Goal: Information Seeking & Learning: Learn about a topic

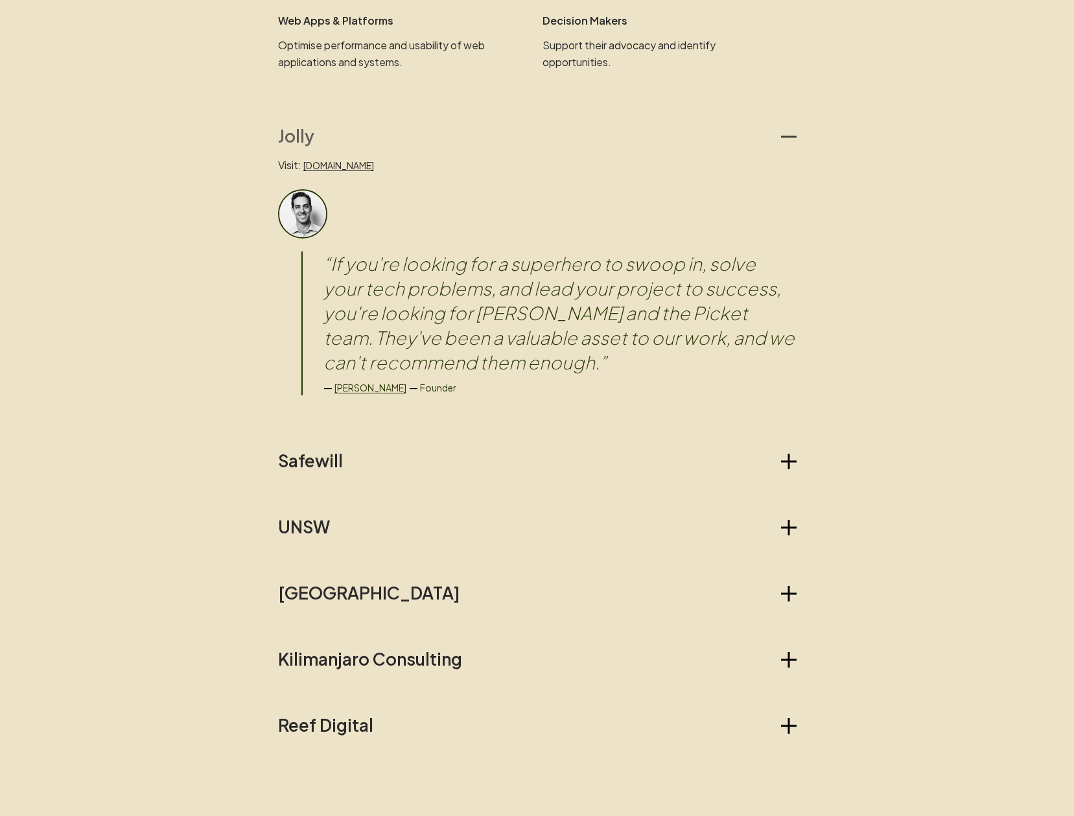
click at [537, 127] on button "Jolly" at bounding box center [537, 136] width 518 height 21
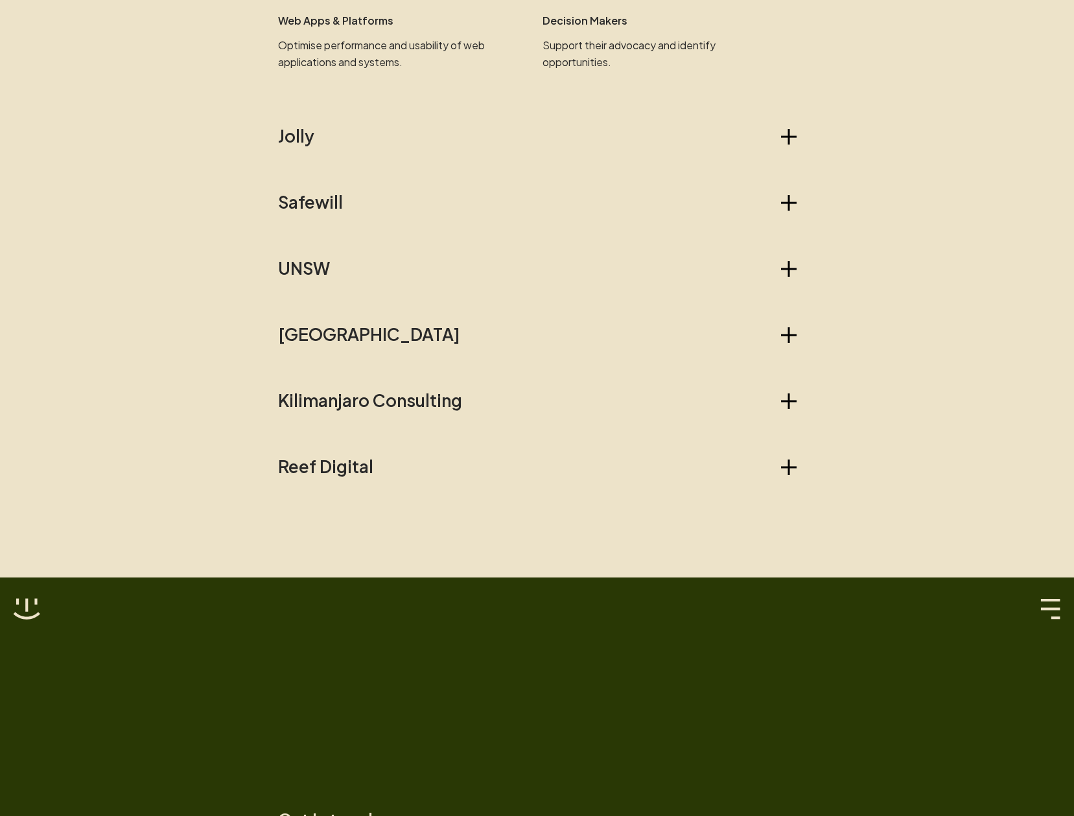
click at [499, 137] on button "Jolly" at bounding box center [537, 136] width 518 height 21
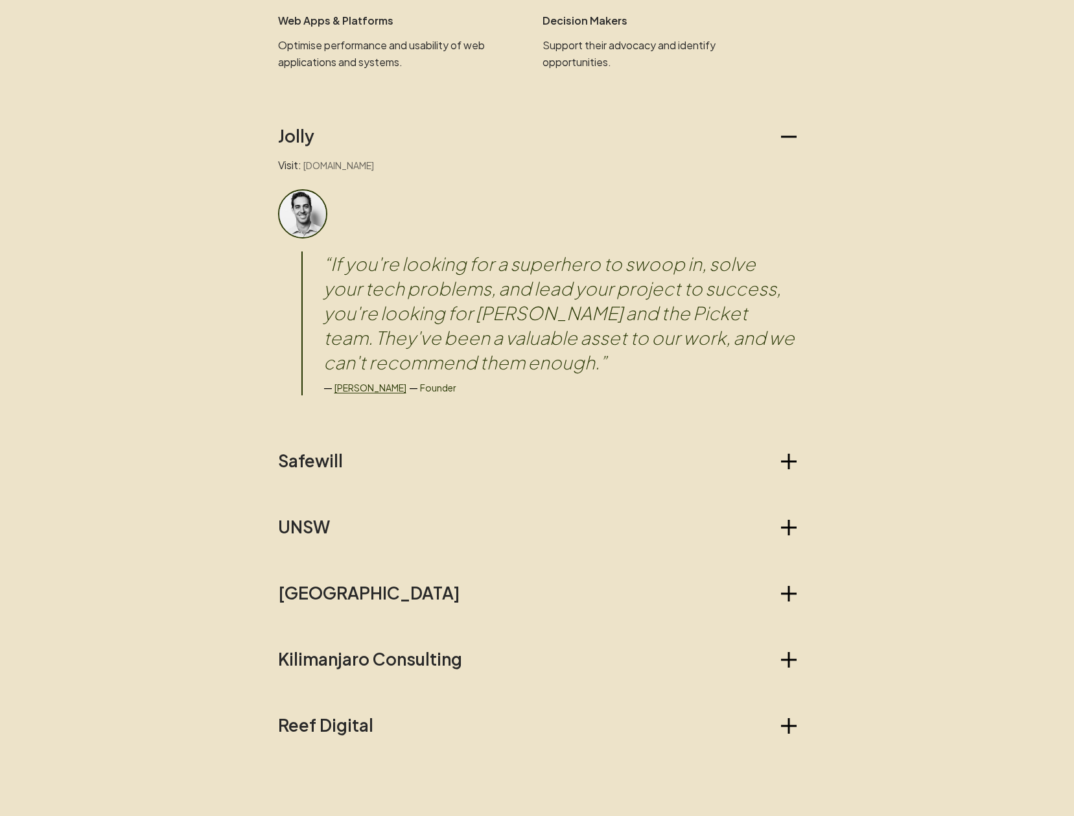
click at [318, 163] on link "[DOMAIN_NAME]" at bounding box center [338, 165] width 71 height 12
click at [393, 454] on button "Safewill" at bounding box center [537, 460] width 518 height 21
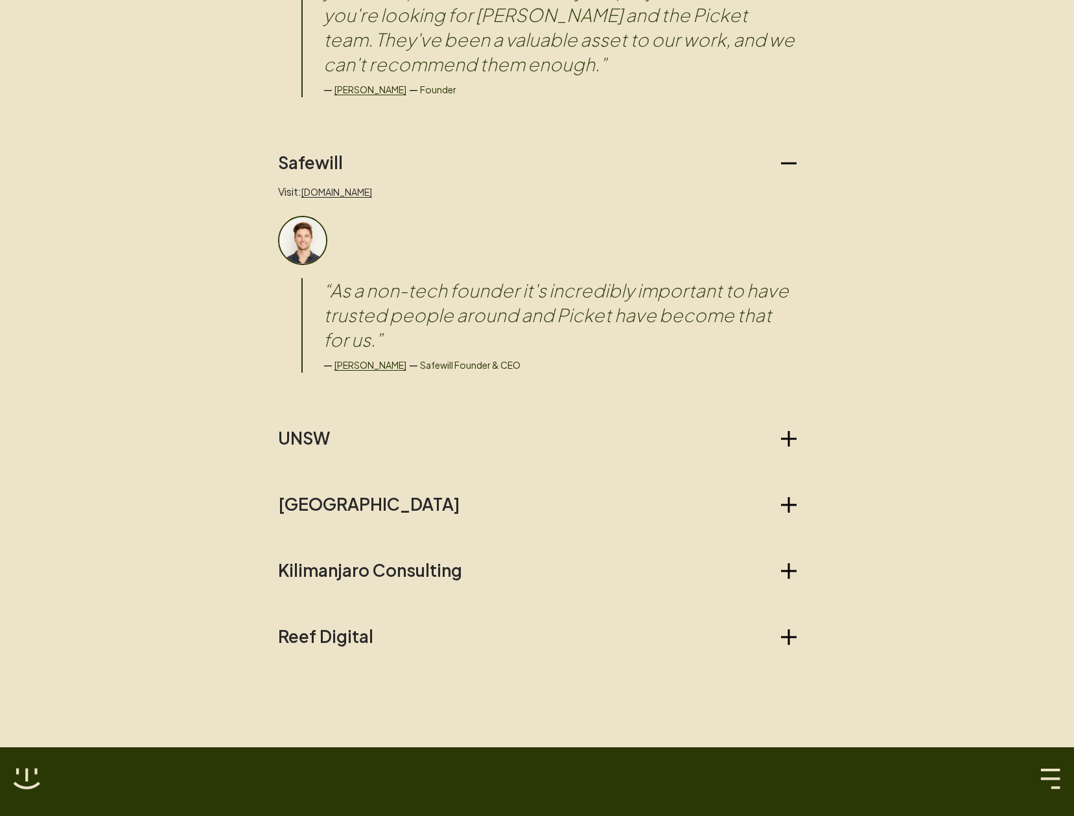
scroll to position [1322, 0]
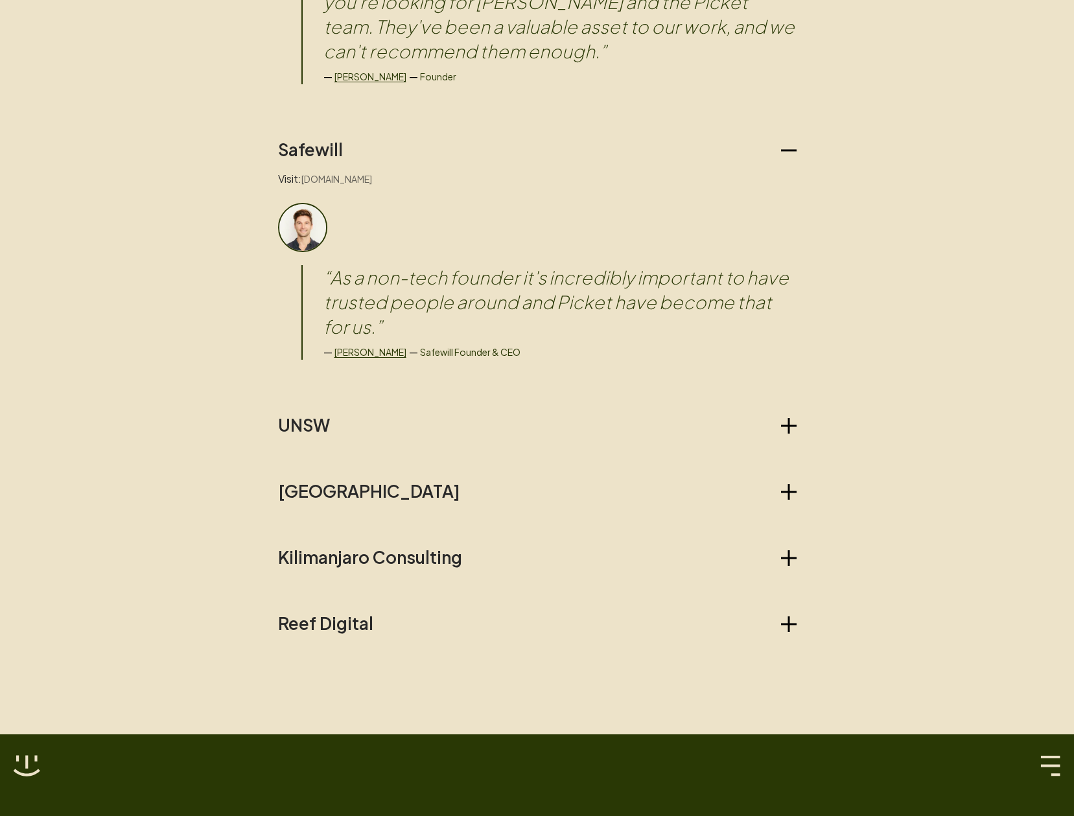
click at [335, 183] on link "[DOMAIN_NAME]" at bounding box center [336, 179] width 71 height 12
click at [362, 418] on button "UNSW" at bounding box center [537, 425] width 518 height 21
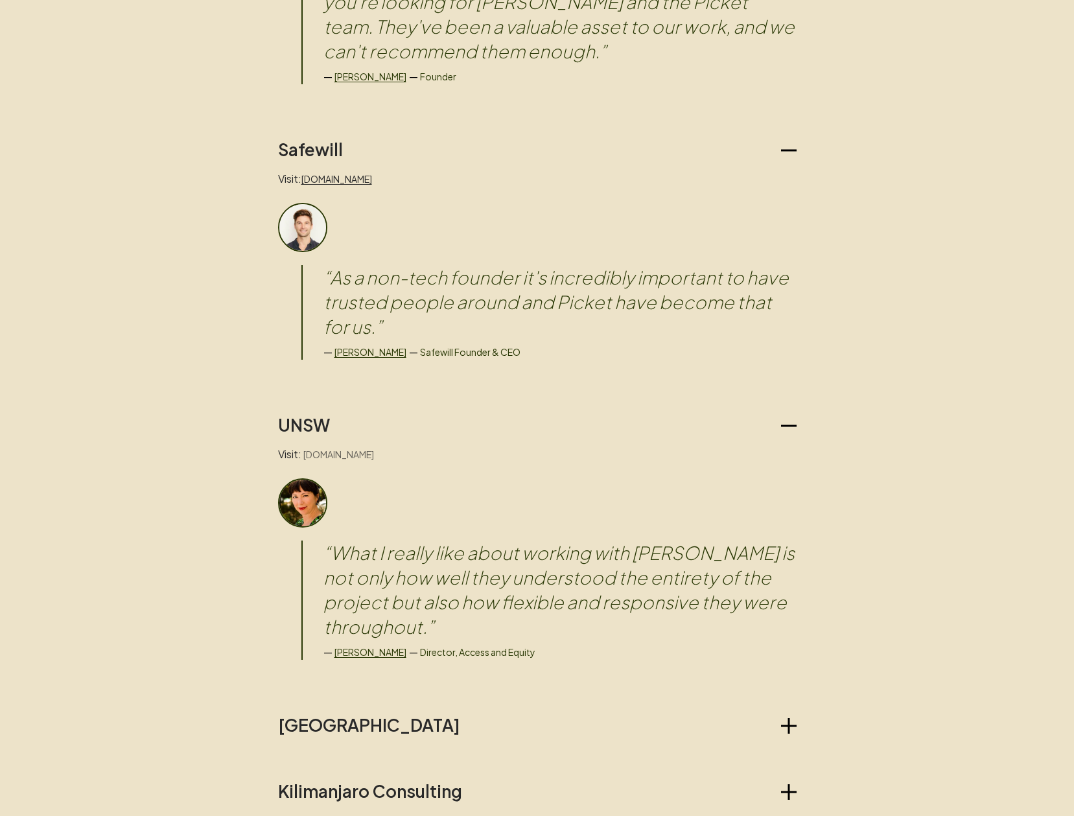
click at [369, 450] on link "[DOMAIN_NAME]" at bounding box center [338, 454] width 71 height 12
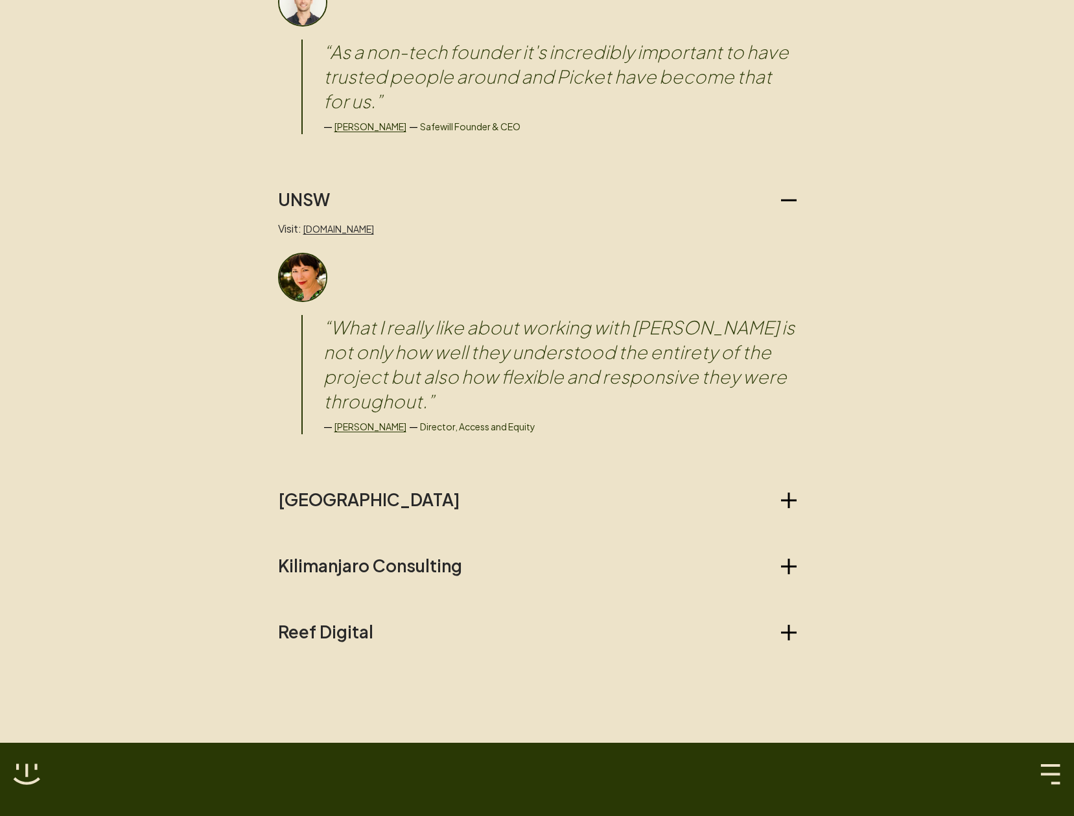
scroll to position [1555, 0]
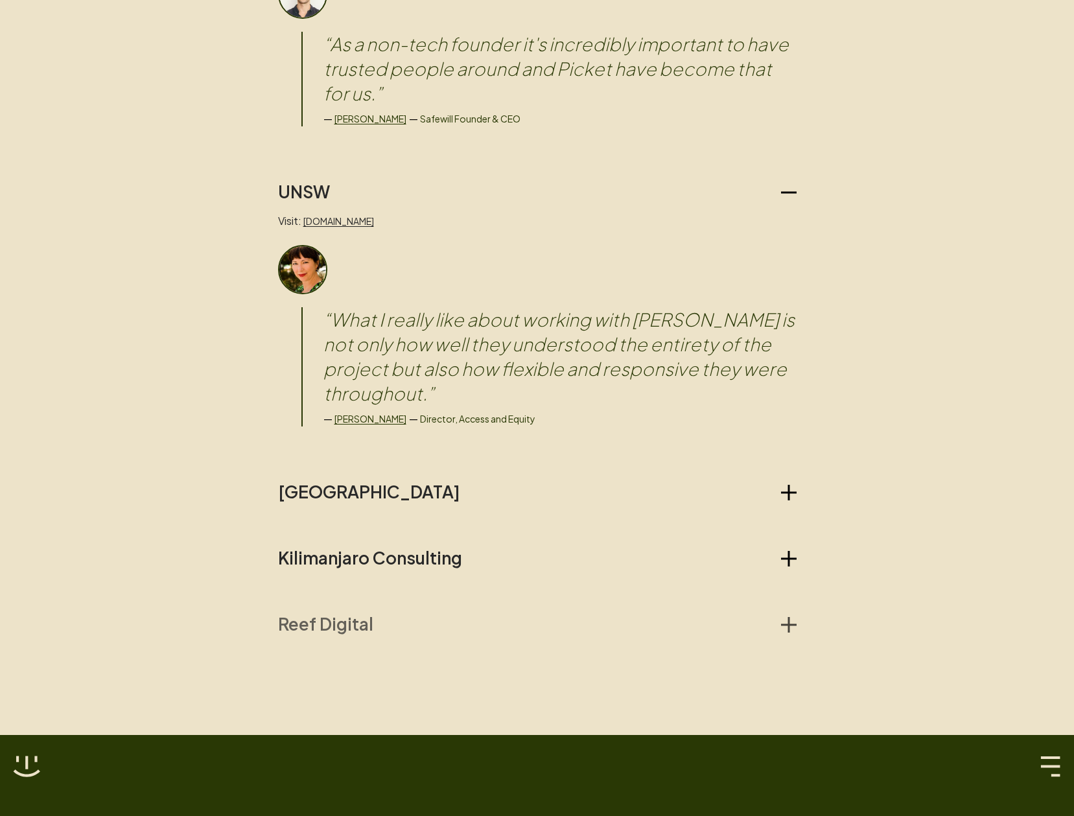
click at [380, 614] on button "Reef Digital" at bounding box center [537, 624] width 518 height 21
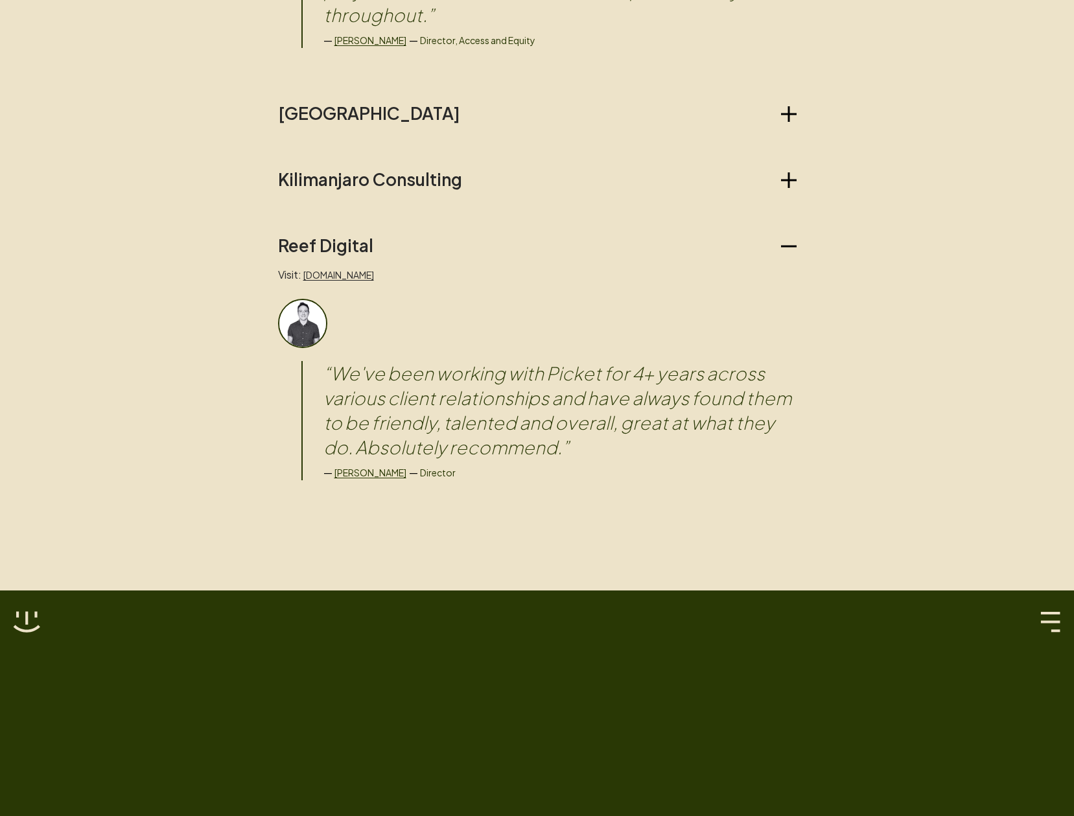
scroll to position [1944, 0]
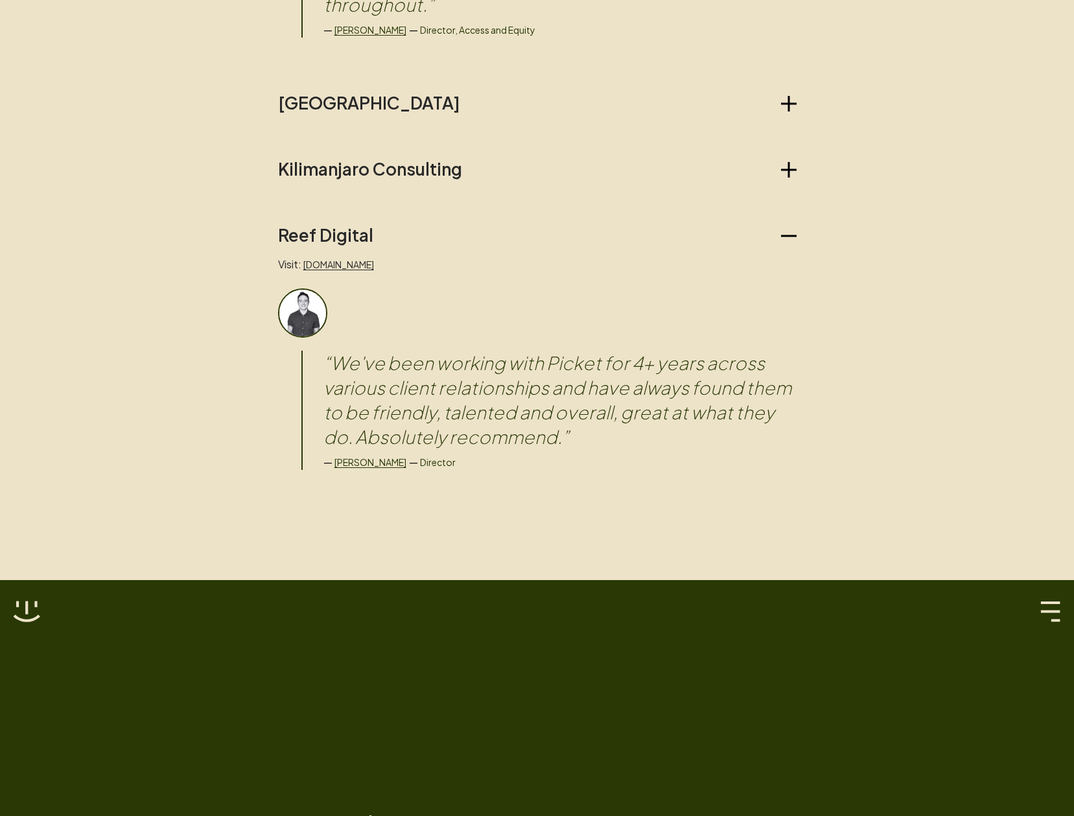
click at [450, 351] on blockquote "“ We've been working with Picket for 4+ years across various client relationshi…" at bounding box center [559, 400] width 473 height 99
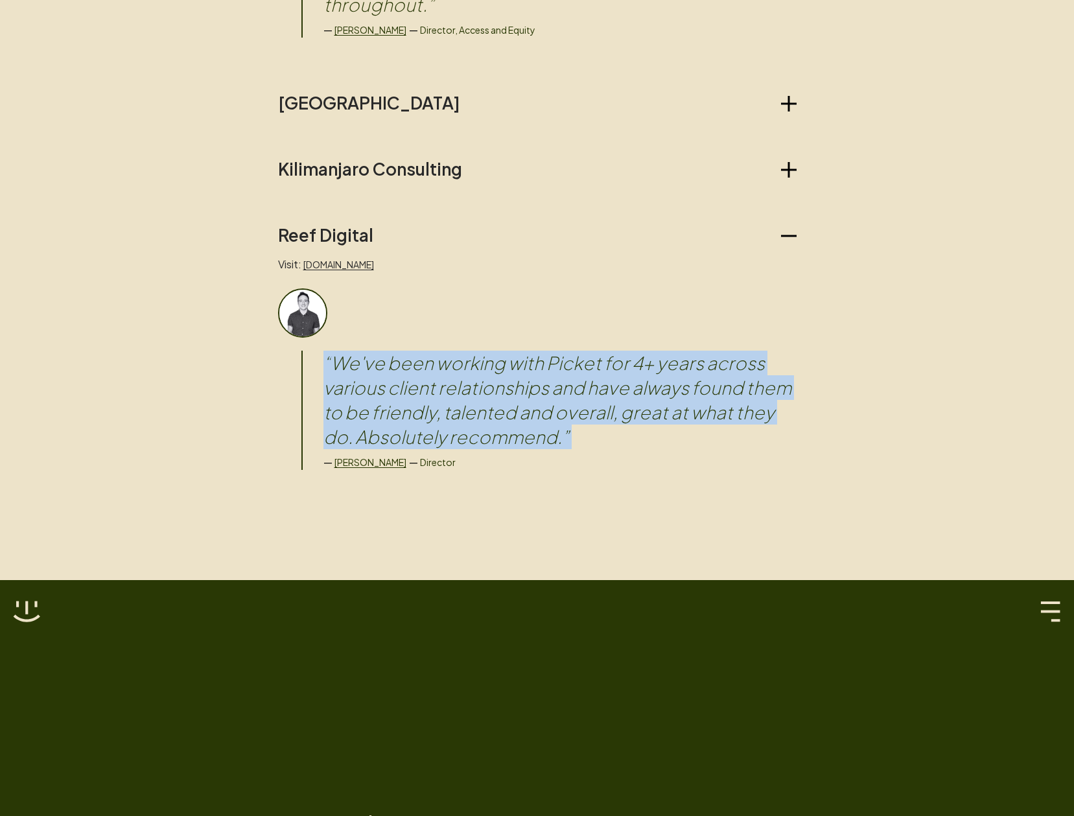
click at [450, 351] on blockquote "“ We've been working with Picket for 4+ years across various client relationshi…" at bounding box center [559, 400] width 473 height 99
click at [503, 358] on blockquote "“ We've been working with Picket for 4+ years across various client relationshi…" at bounding box center [559, 400] width 473 height 99
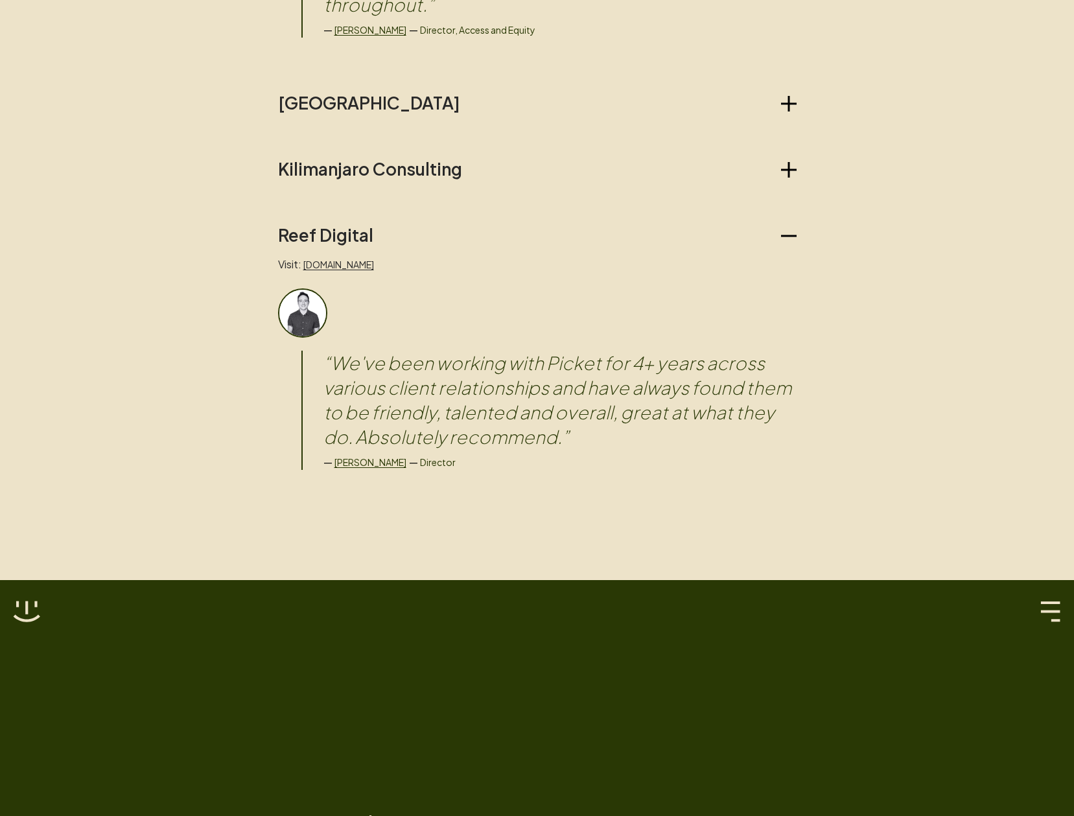
click at [393, 356] on blockquote "“ We've been working with Picket for 4+ years across various client relationshi…" at bounding box center [559, 400] width 473 height 99
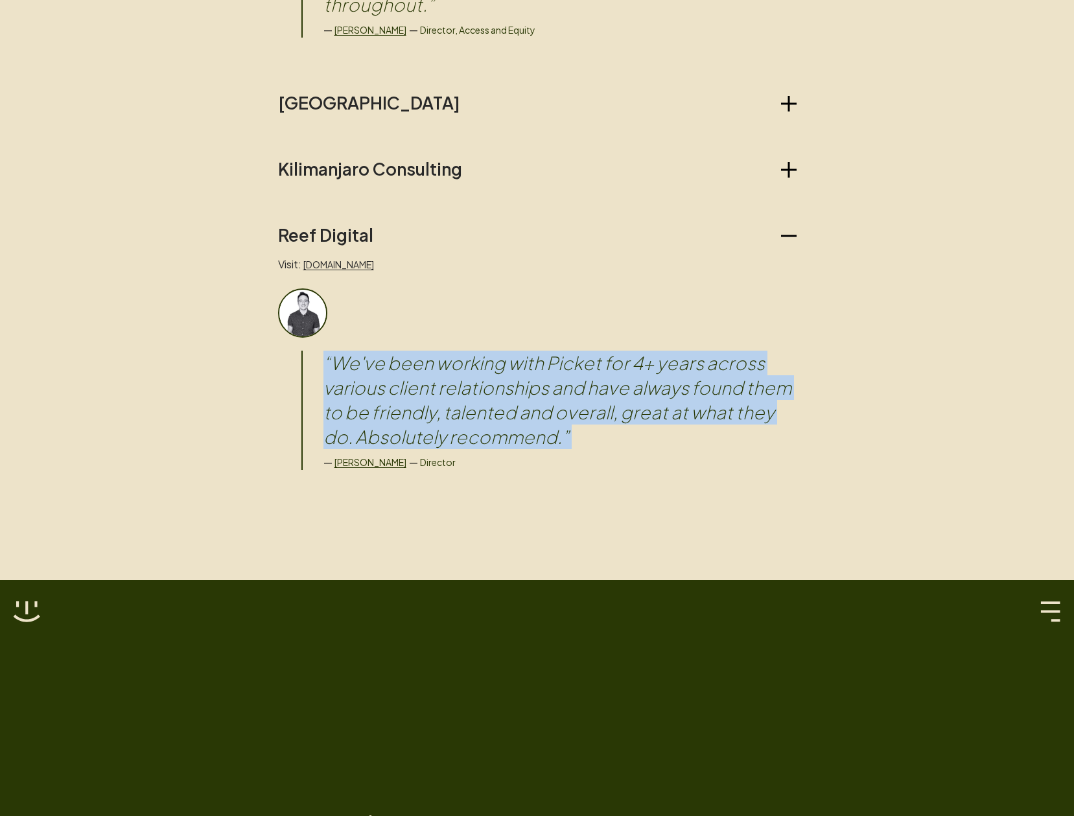
click at [393, 356] on blockquote "“ We've been working with Picket for 4+ years across various client relationshi…" at bounding box center [559, 400] width 473 height 99
click at [456, 390] on blockquote "“ We've been working with Picket for 4+ years across various client relationshi…" at bounding box center [559, 400] width 473 height 99
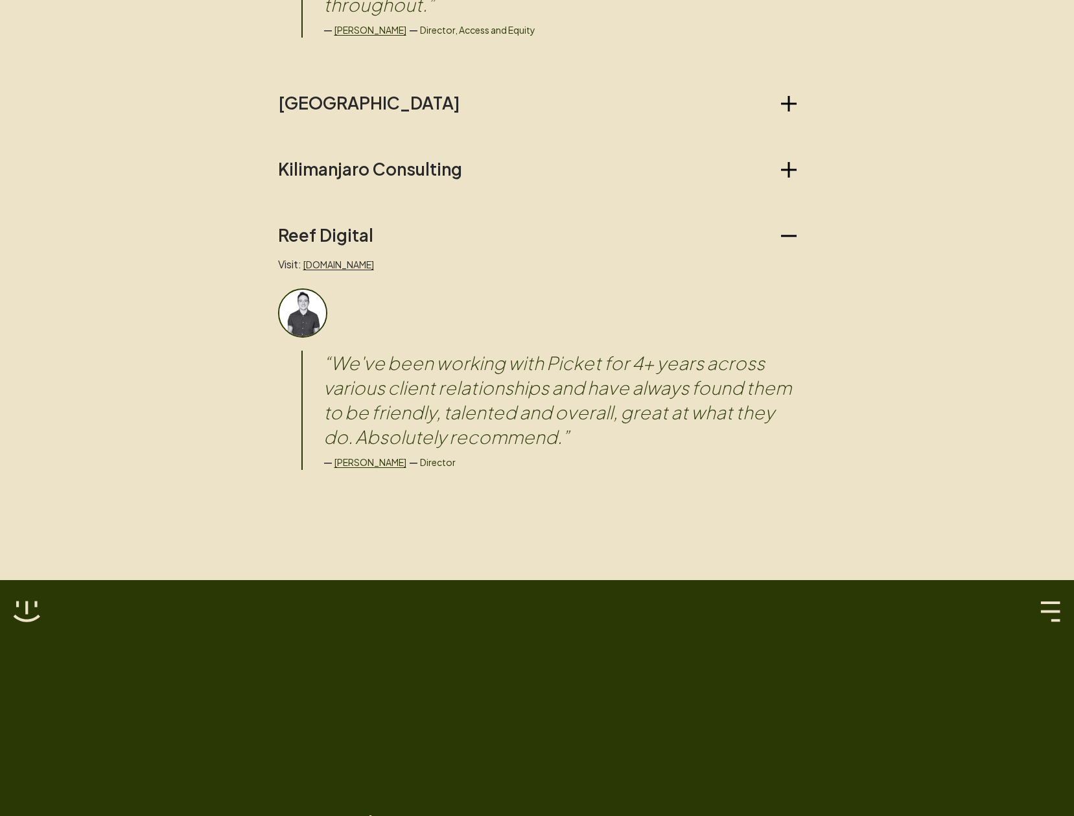
click at [351, 351] on blockquote "“ We've been working with Picket for 4+ years across various client relationshi…" at bounding box center [559, 400] width 473 height 99
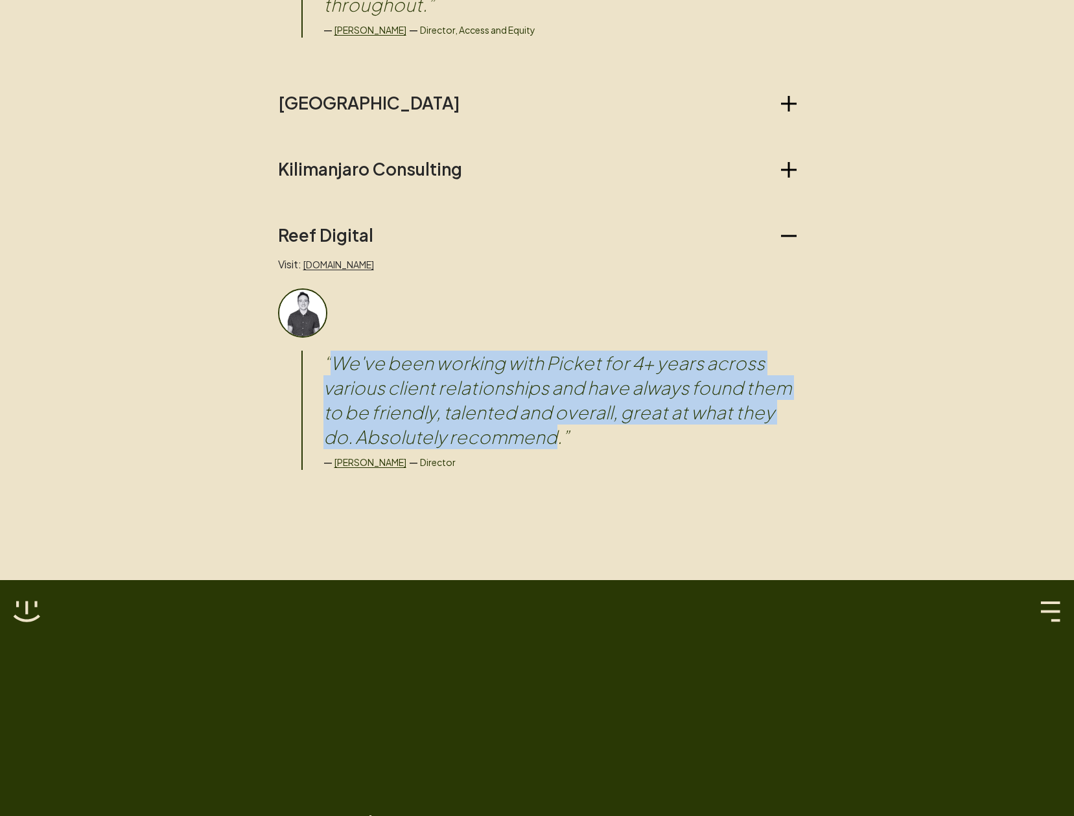
drag, startPoint x: 351, startPoint y: 339, endPoint x: 537, endPoint y: 406, distance: 197.0
click at [537, 406] on blockquote "“ We've been working with Picket for 4+ years across various client relationshi…" at bounding box center [559, 400] width 473 height 99
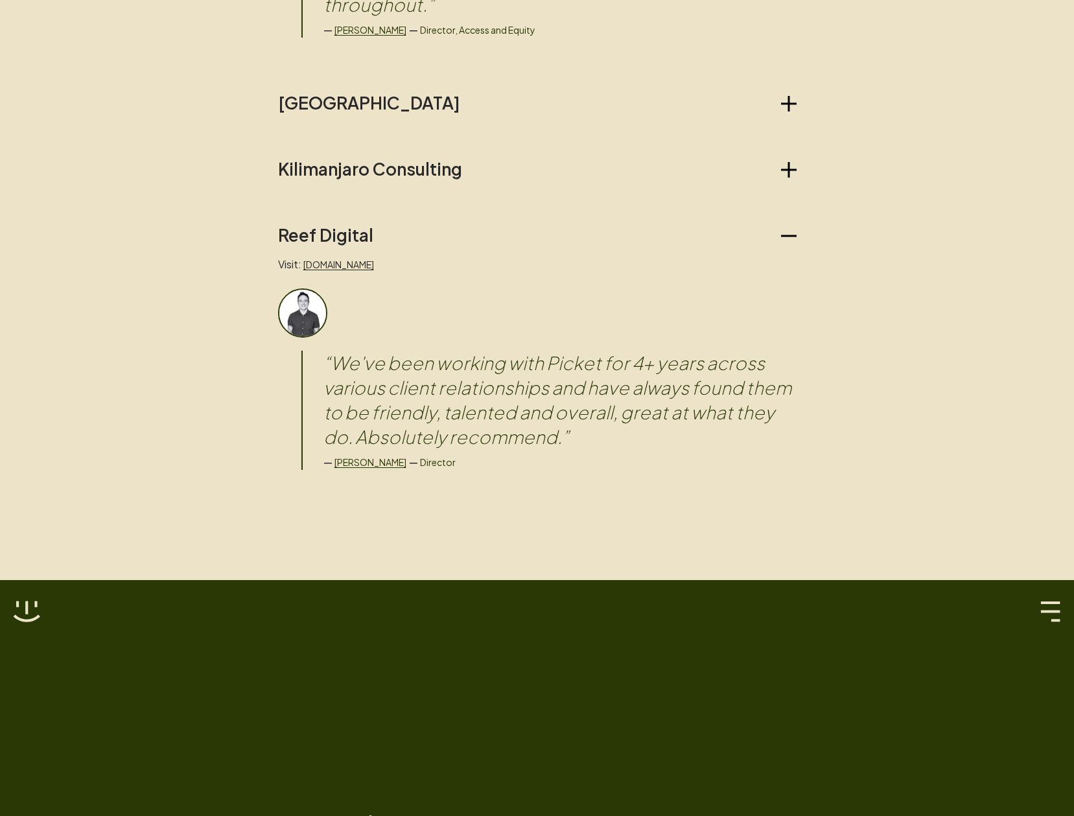
click at [541, 454] on div "— [PERSON_NAME] — Director" at bounding box center [559, 462] width 473 height 16
click at [554, 417] on blockquote "“ We've been working with Picket for 4+ years across various client relationshi…" at bounding box center [559, 400] width 473 height 99
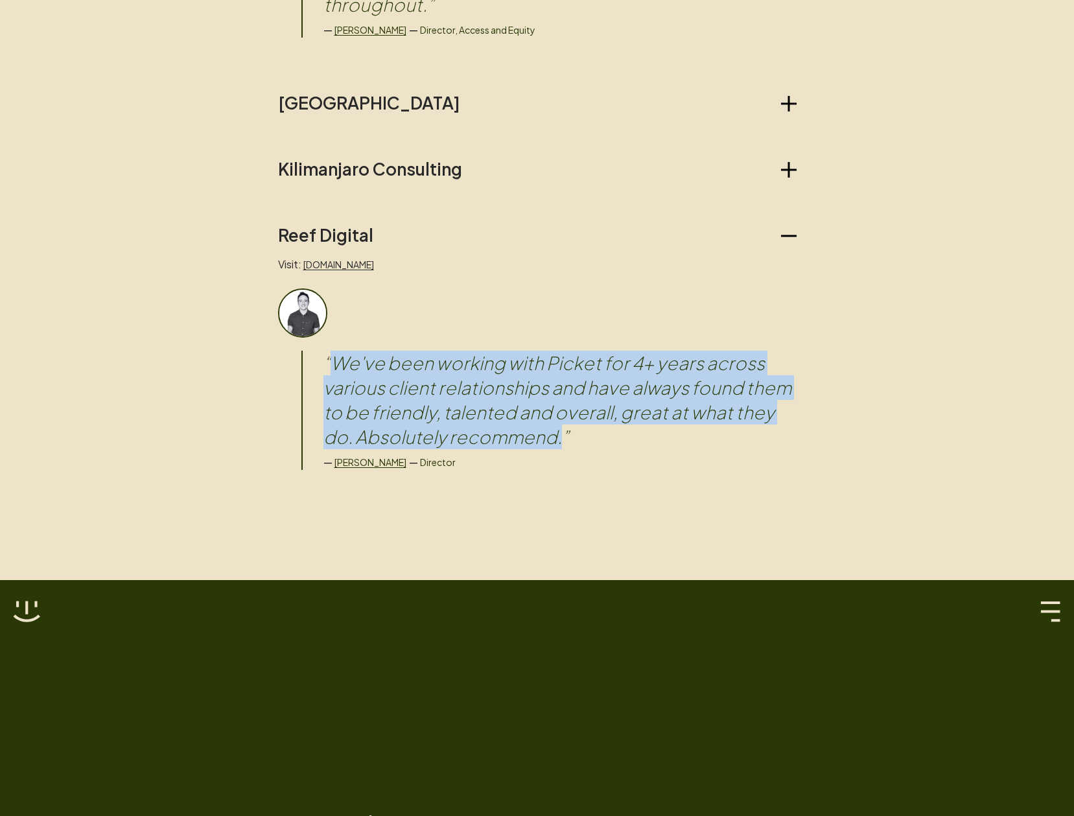
drag, startPoint x: 554, startPoint y: 417, endPoint x: 345, endPoint y: 344, distance: 222.0
click at [345, 351] on blockquote "“ We've been working with Picket for 4+ years across various client relationshi…" at bounding box center [559, 400] width 473 height 99
copy blockquote "We've been working with Picket for 4+ years across various client relationships…"
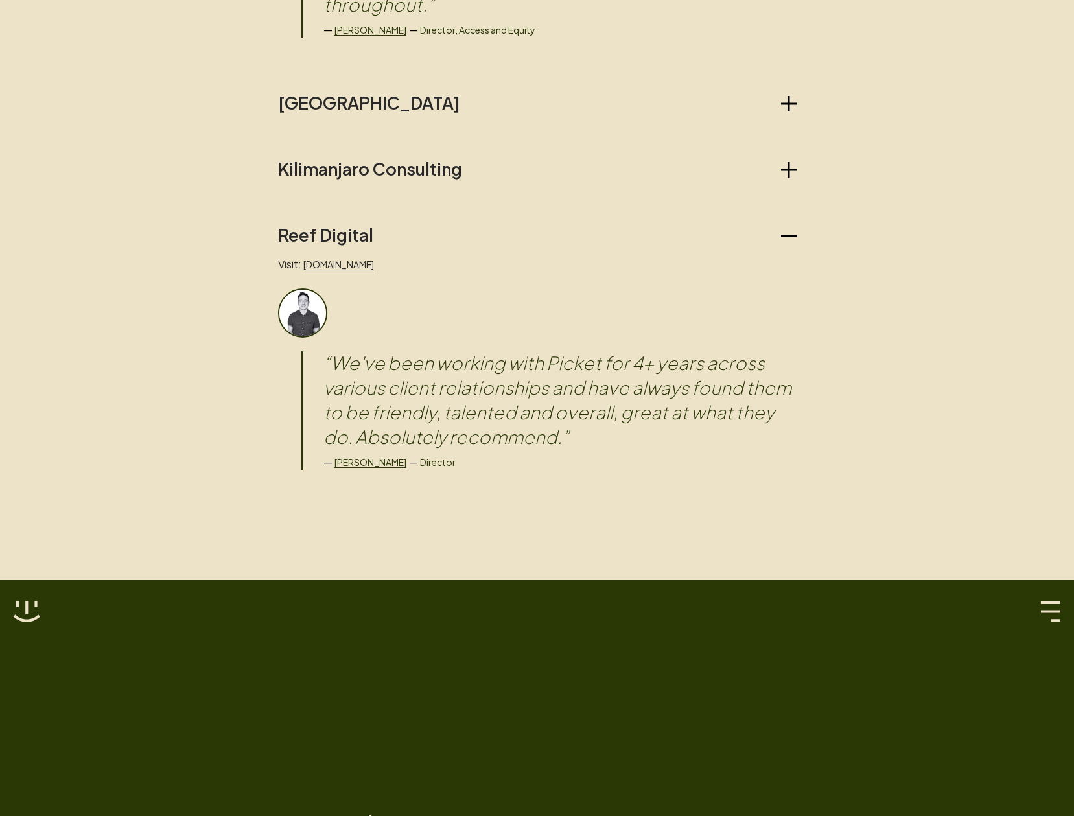
click at [619, 410] on blockquote "“ We've been working with Picket for 4+ years across various client relationshi…" at bounding box center [559, 400] width 473 height 99
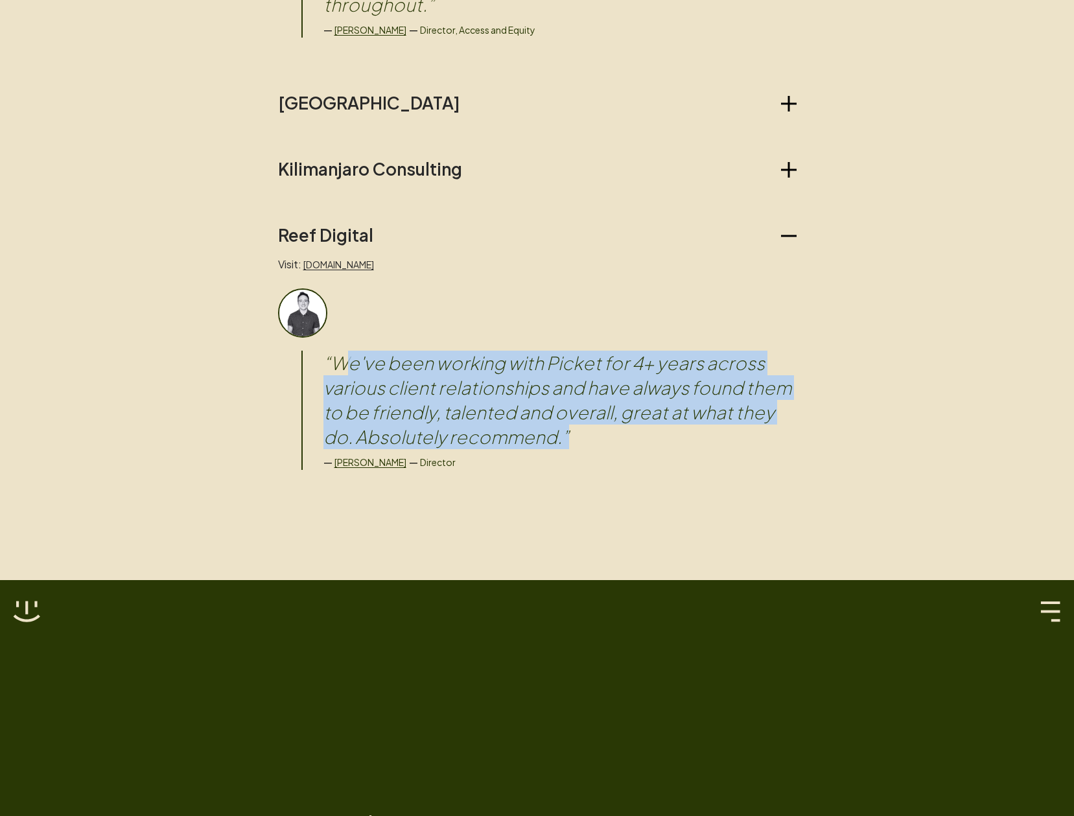
drag, startPoint x: 603, startPoint y: 419, endPoint x: 345, endPoint y: 340, distance: 269.8
click at [345, 351] on blockquote "“ We've been working with Picket for 4+ years across various client relationshi…" at bounding box center [559, 400] width 473 height 99
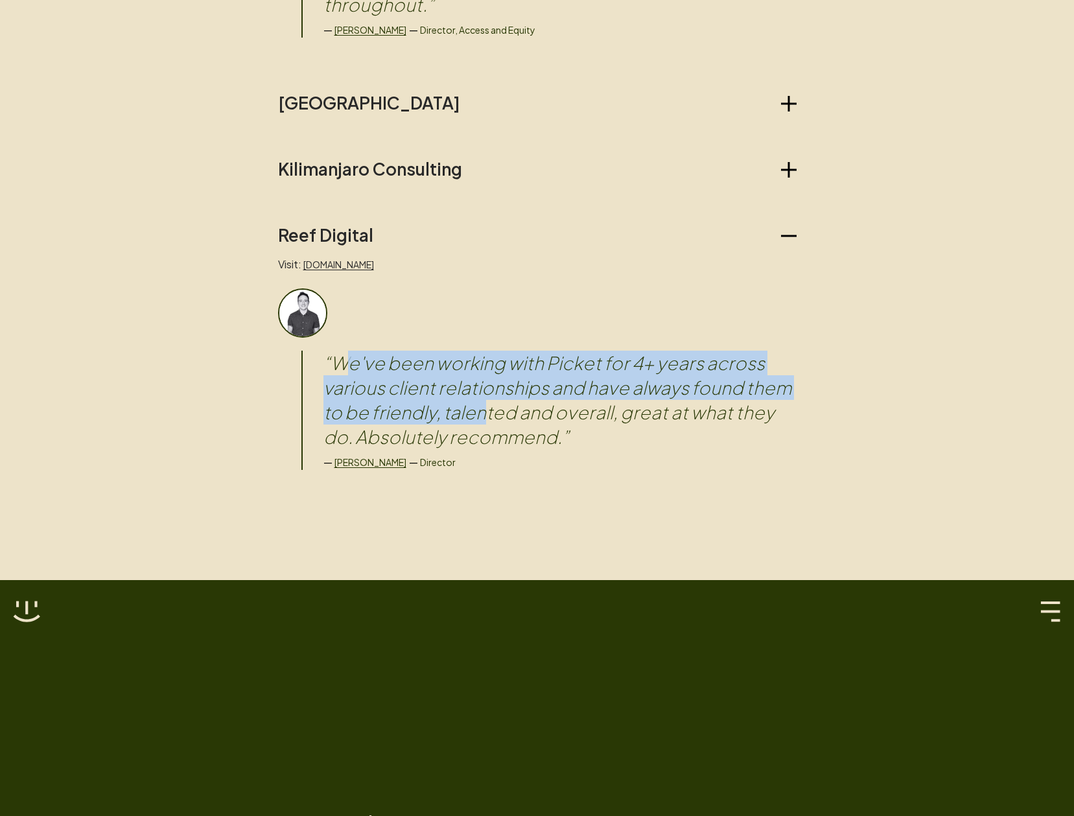
drag, startPoint x: 345, startPoint y: 338, endPoint x: 484, endPoint y: 386, distance: 147.4
click at [484, 386] on blockquote "“ We've been working with Picket for 4+ years across various client relationshi…" at bounding box center [559, 400] width 473 height 99
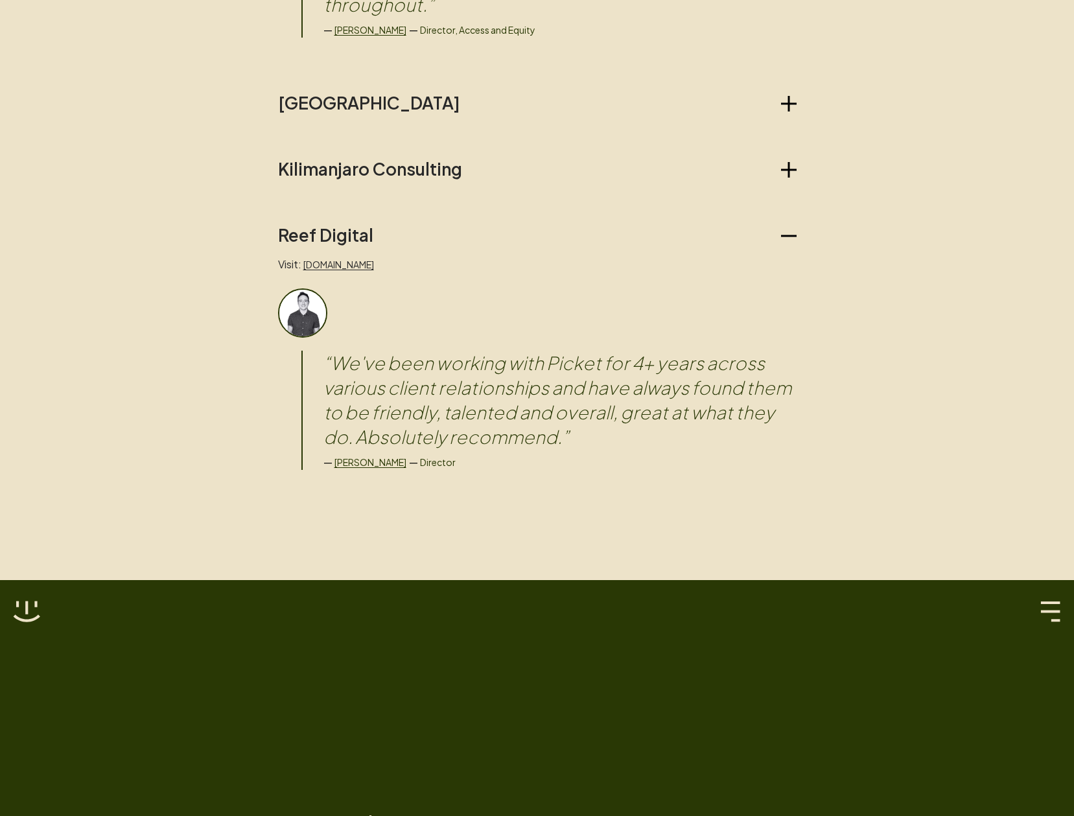
click at [363, 351] on blockquote "“ We've been working with Picket for 4+ years across various client relationshi…" at bounding box center [559, 400] width 473 height 99
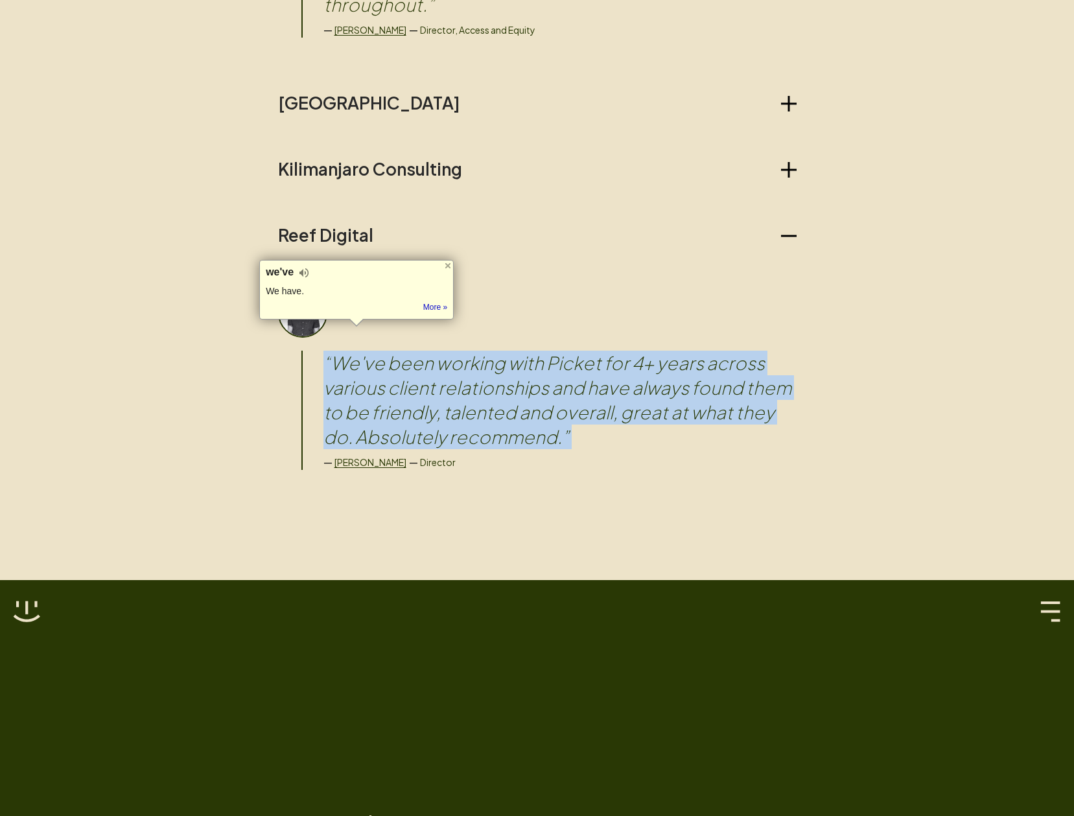
click at [363, 351] on blockquote "“ We've been working with Picket for 4+ years across various client relationshi…" at bounding box center [559, 400] width 473 height 99
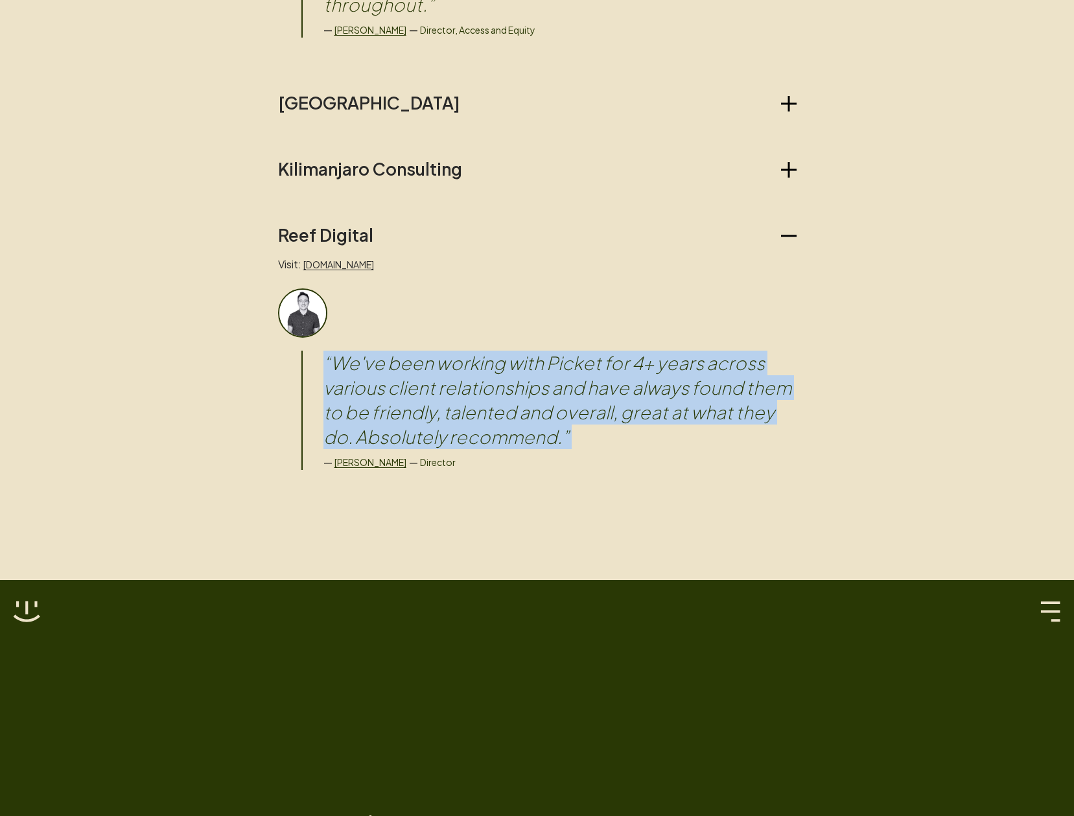
click at [412, 367] on blockquote "“ We've been working with Picket for 4+ years across various client relationshi…" at bounding box center [559, 400] width 473 height 99
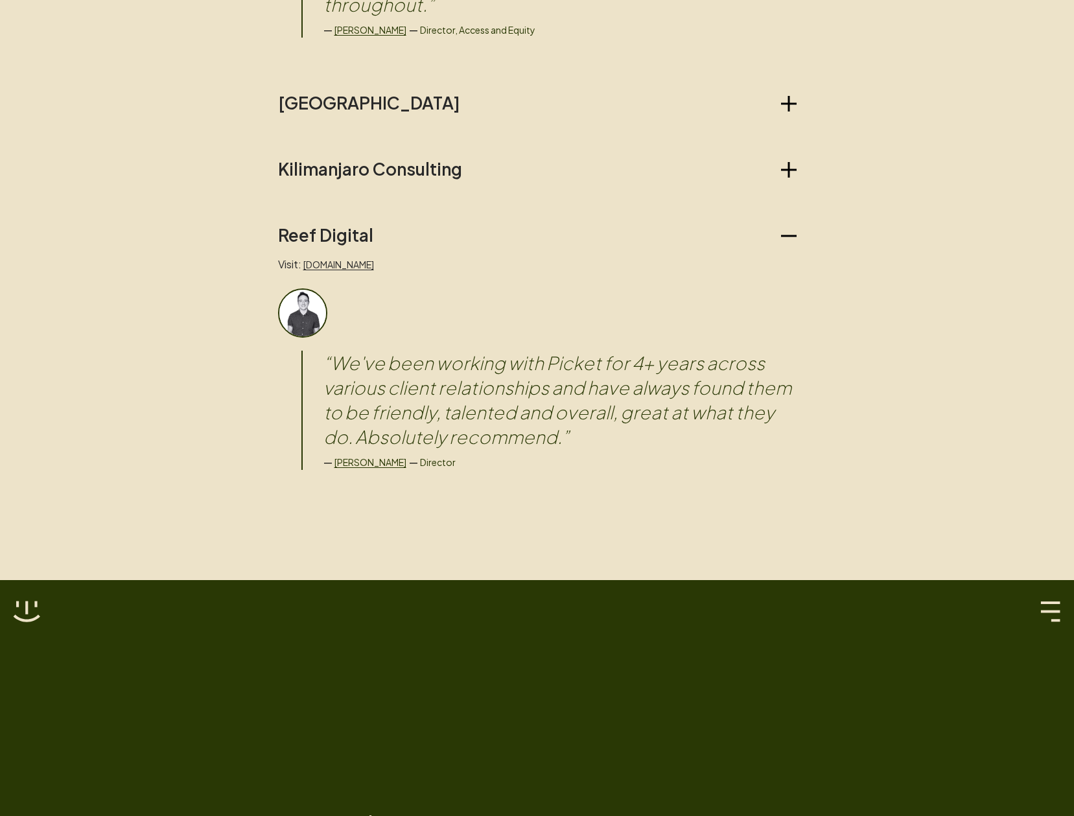
click at [345, 351] on blockquote "“ We've been working with Picket for 4+ years across various client relationshi…" at bounding box center [559, 400] width 473 height 99
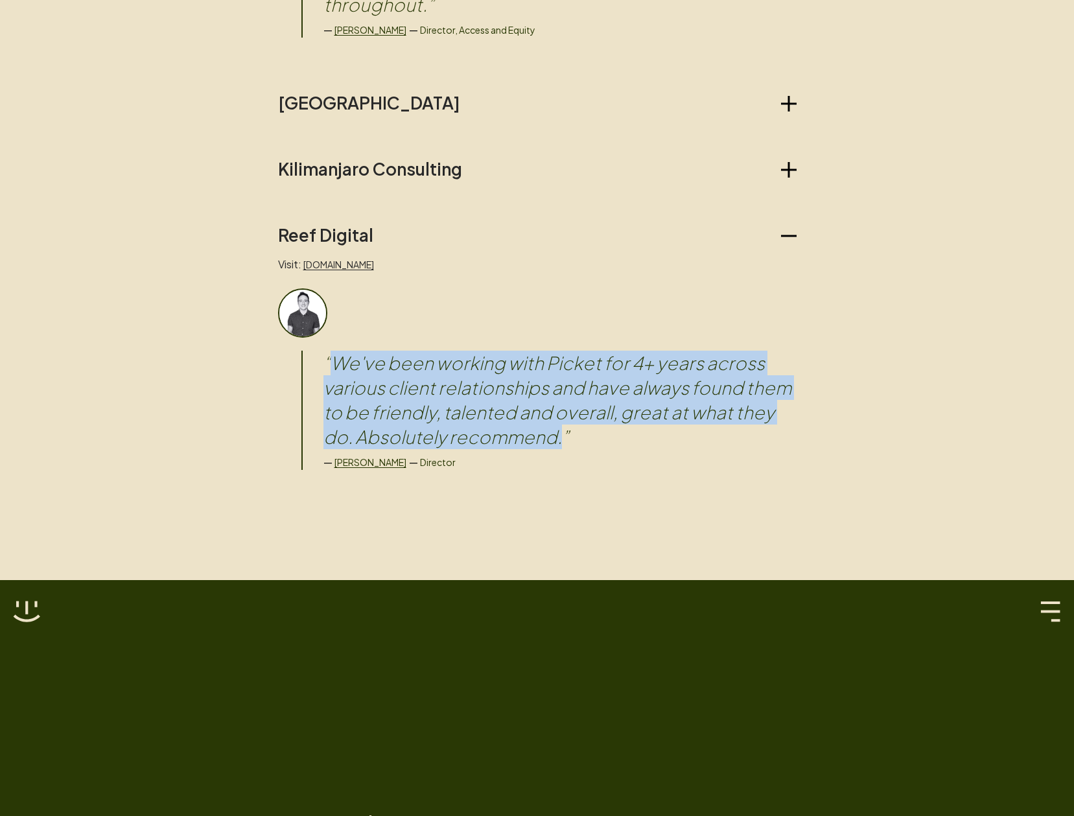
drag, startPoint x: 345, startPoint y: 342, endPoint x: 556, endPoint y: 417, distance: 223.9
click at [556, 417] on blockquote "“ We've been working with Picket for 4+ years across various client relationshi…" at bounding box center [559, 400] width 473 height 99
copy blockquote "We've been working with Picket for 4+ years across various client relationships…"
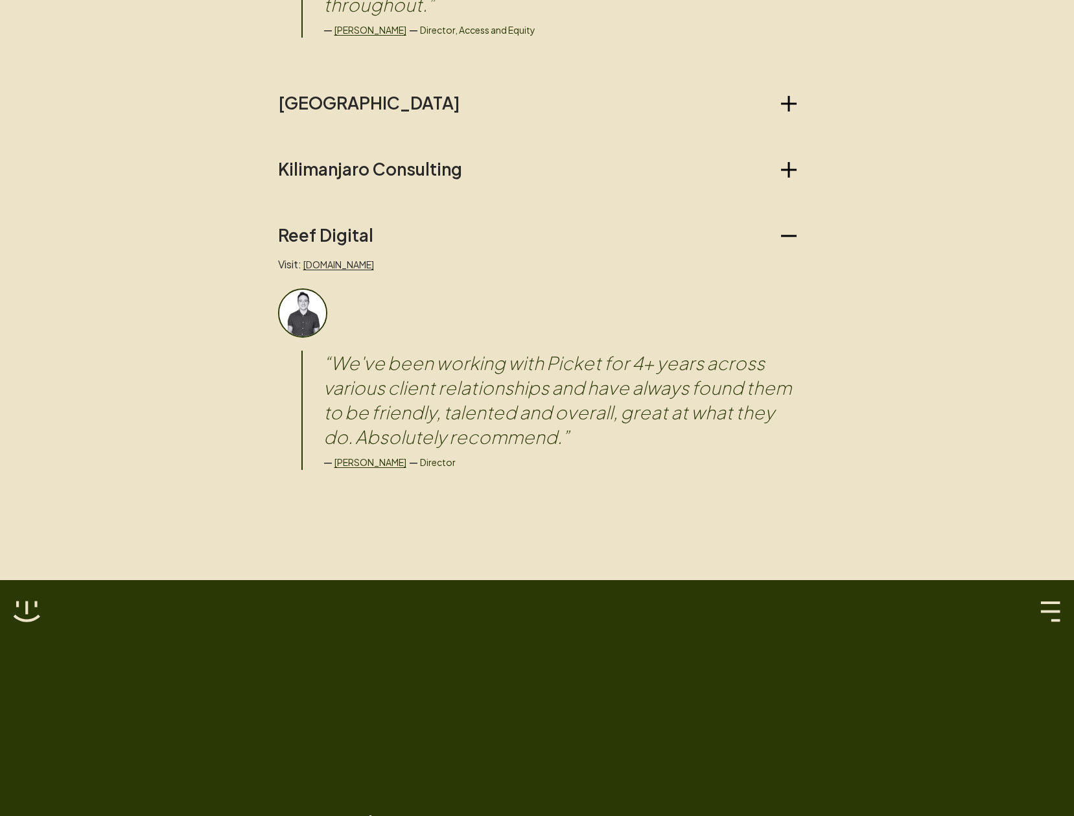
click at [630, 454] on div "— [PERSON_NAME] — Director" at bounding box center [559, 462] width 473 height 16
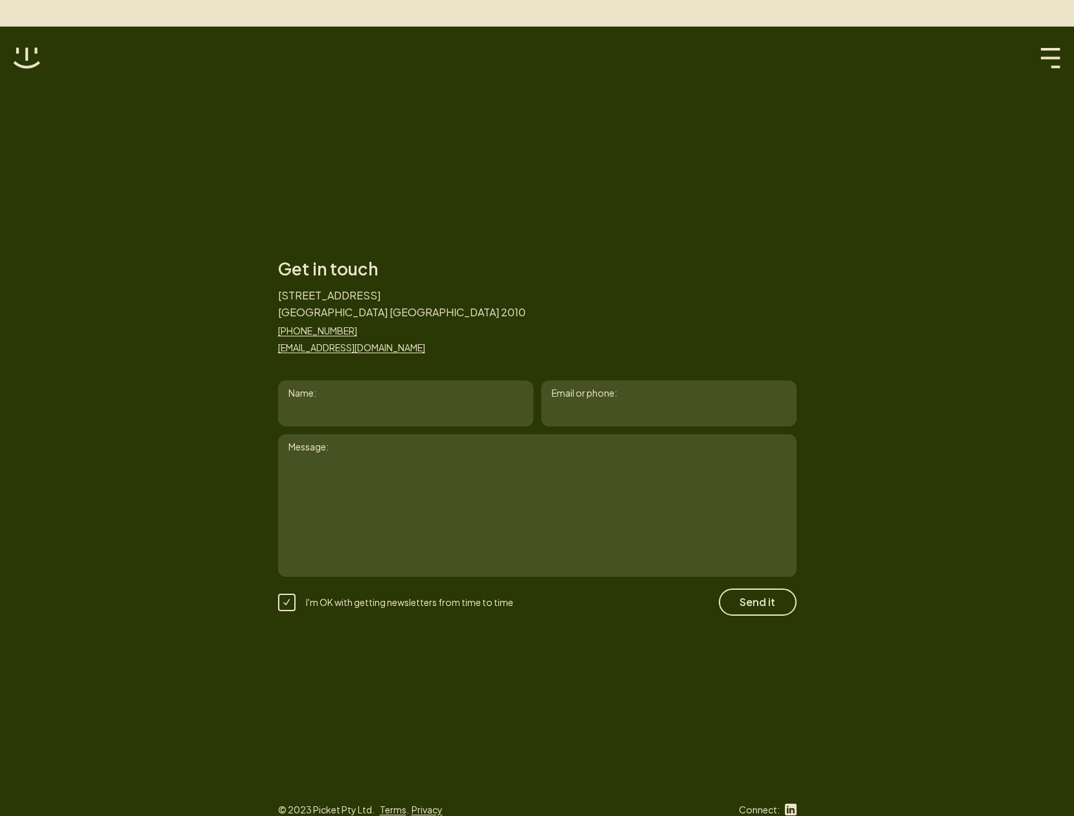
scroll to position [2500, 0]
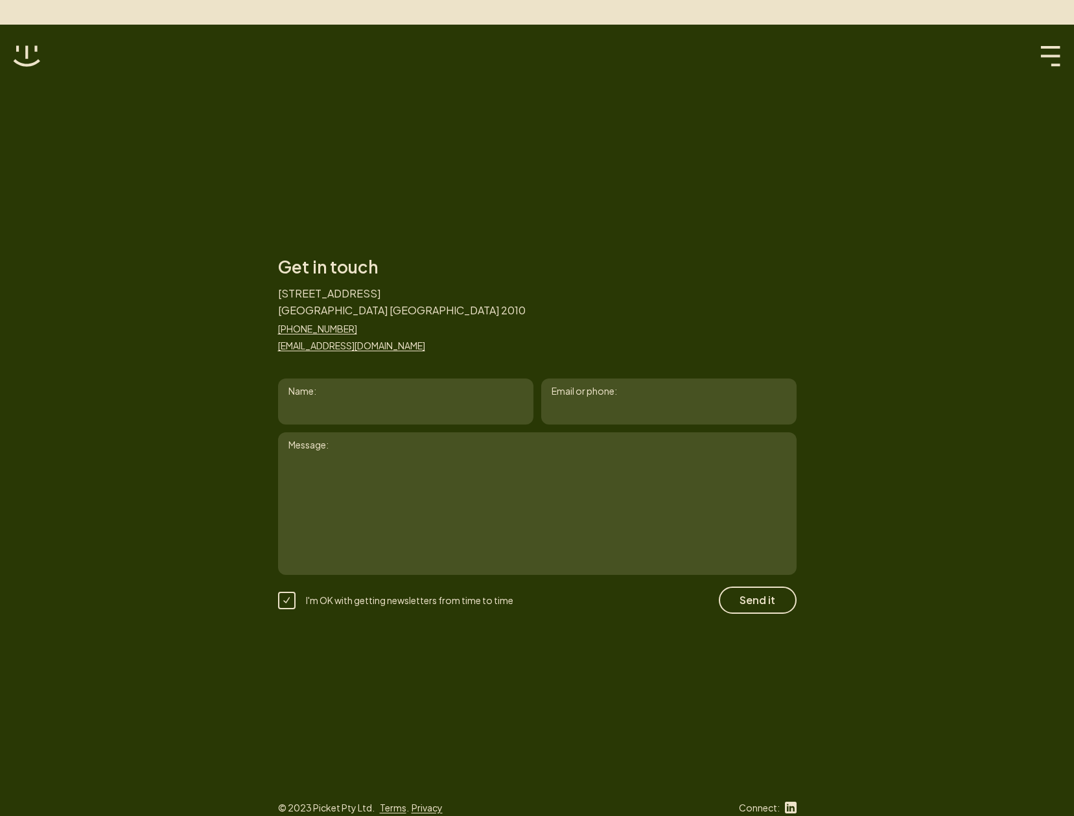
click at [610, 209] on div "Get in touch [STREET_ADDRESS] [PHONE_NUMBER] [EMAIL_ADDRESS][DOMAIN_NAME] Name:…" at bounding box center [537, 433] width 1074 height 816
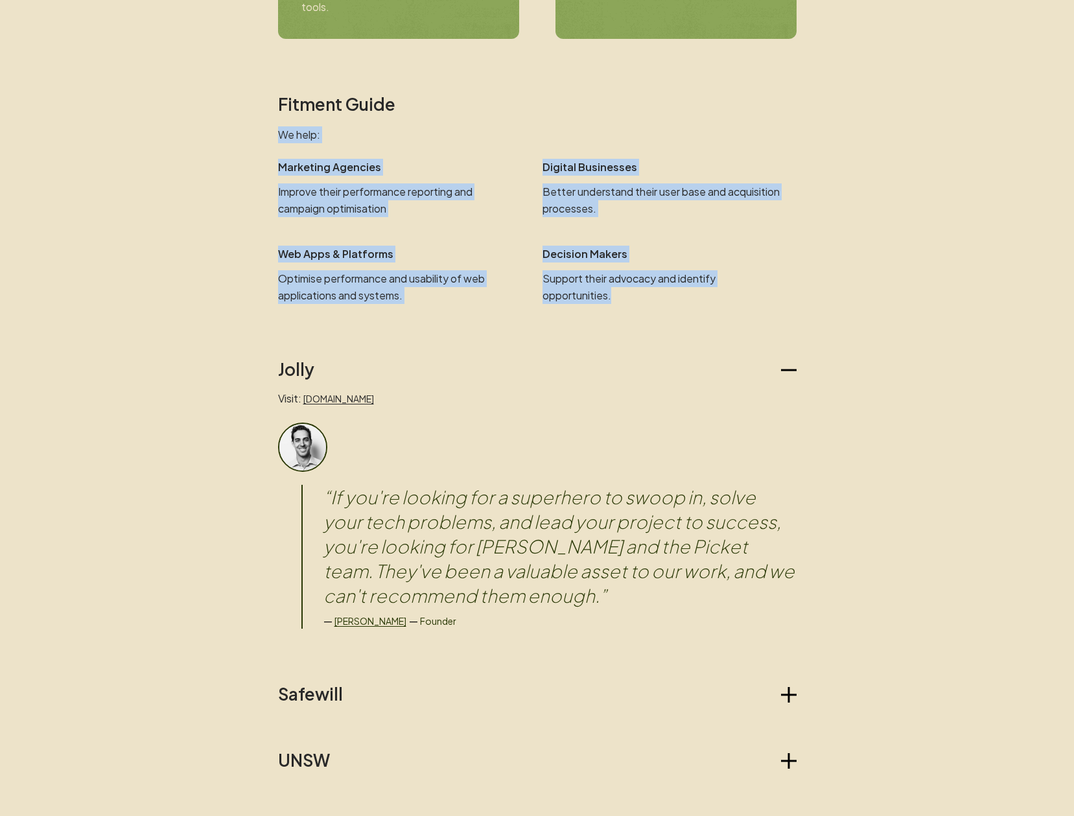
drag, startPoint x: 469, startPoint y: 116, endPoint x: 714, endPoint y: 298, distance: 304.7
click at [718, 303] on section "Fitment Guide We help: Marketing Agencies Improve their performance reporting a…" at bounding box center [537, 199] width 518 height 210
click at [712, 298] on p "Support their advocacy and identify opportunities." at bounding box center [661, 287] width 239 height 34
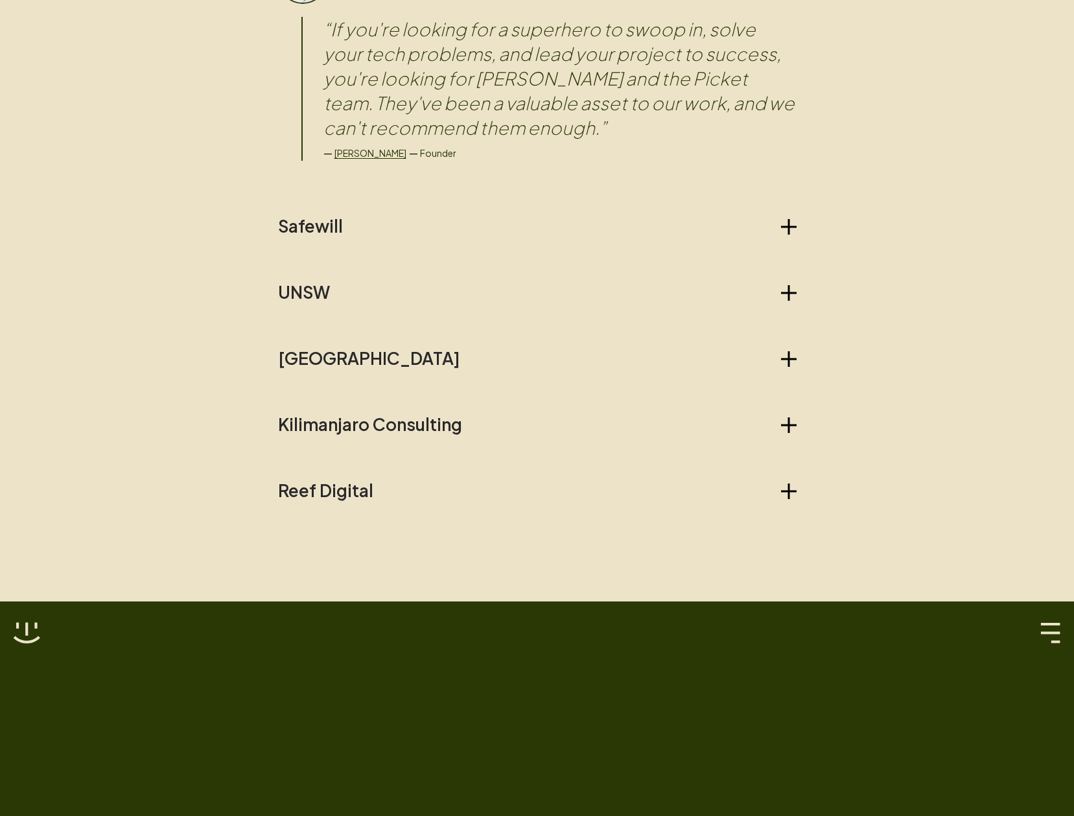
scroll to position [1400, 0]
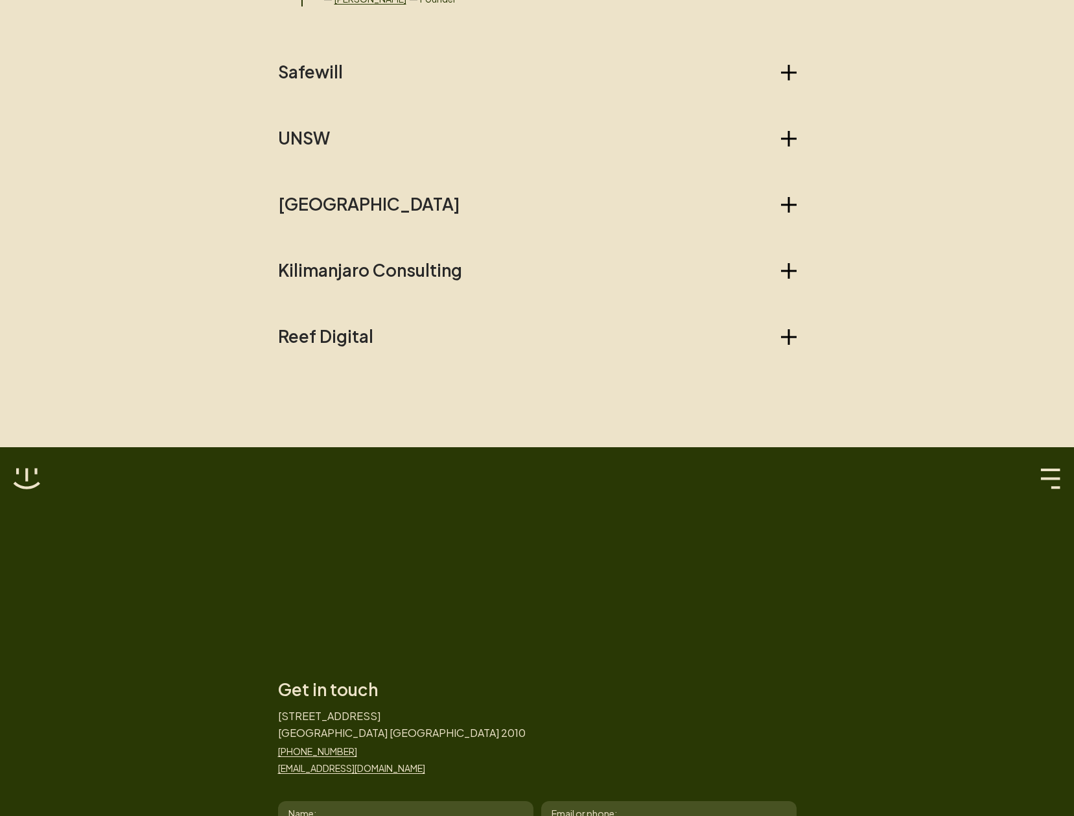
click at [455, 184] on div "Jolly Visit: sendjolly.com.au “ If you're looking for a superhero to swoop in, …" at bounding box center [537, 42] width 518 height 610
click at [493, 215] on div "Jolly Visit: sendjolly.com.au “ If you're looking for a superhero to swoop in, …" at bounding box center [537, 42] width 518 height 610
click at [408, 146] on button "UNSW" at bounding box center [537, 138] width 518 height 21
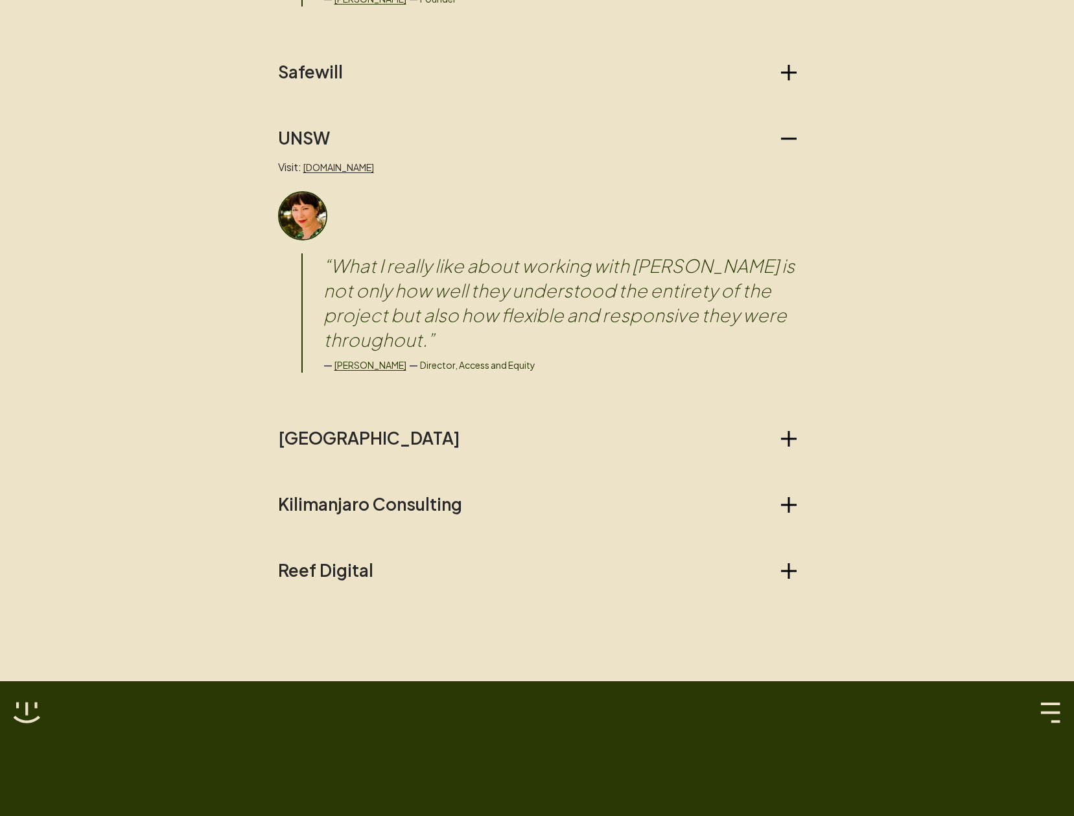
click at [756, 126] on div "Jolly Visit: sendjolly.com.au “ If you're looking for a superhero to swoop in, …" at bounding box center [537, 159] width 518 height 844
click at [538, 295] on blockquote "“ What I really like about working with Picket is not only how well they unders…" at bounding box center [559, 302] width 473 height 99
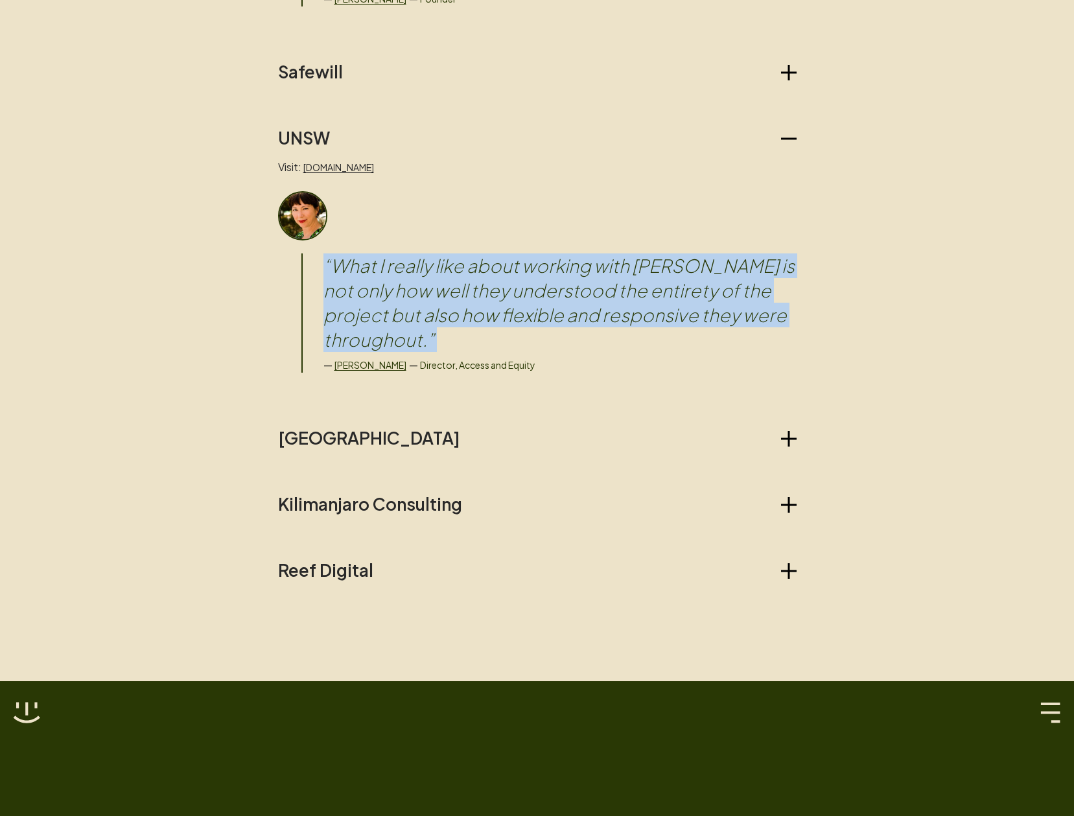
click at [538, 295] on blockquote "“ What I really like about working with Picket is not only how well they unders…" at bounding box center [559, 302] width 473 height 99
click at [671, 302] on blockquote "“ What I really like about working with Picket is not only how well they unders…" at bounding box center [559, 302] width 473 height 99
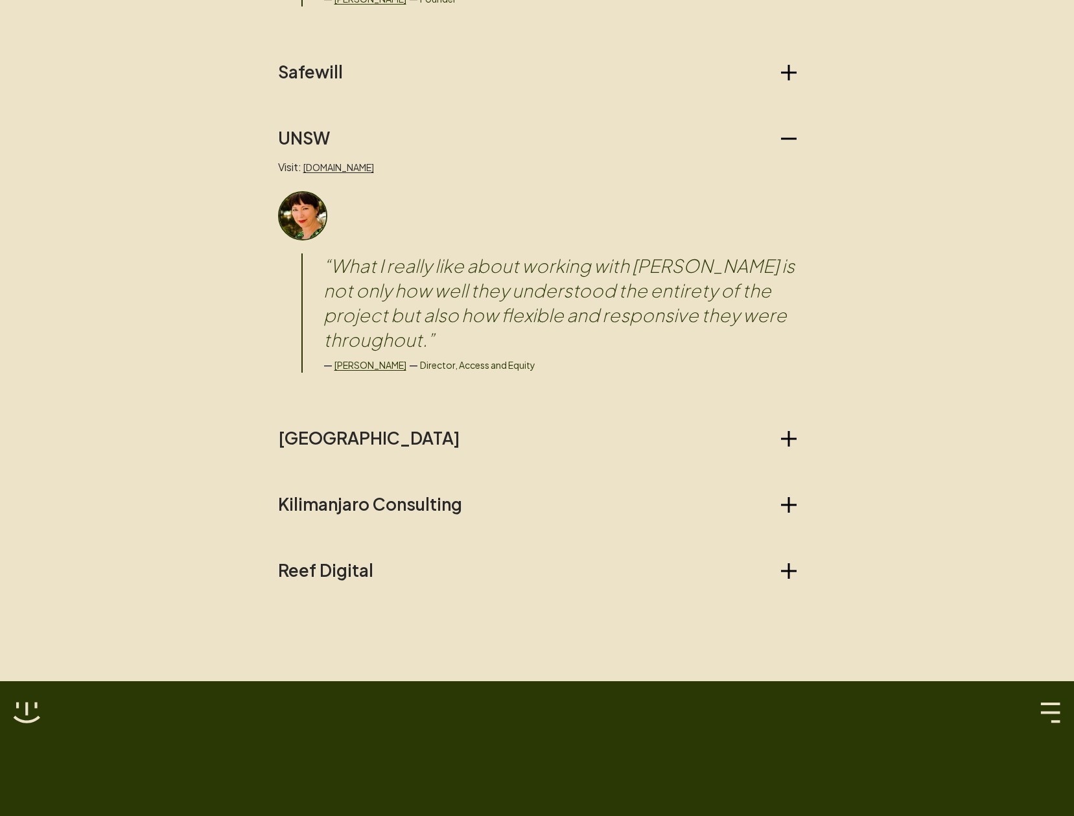
click at [689, 316] on blockquote "“ What I really like about working with Picket is not only how well they unders…" at bounding box center [559, 302] width 473 height 99
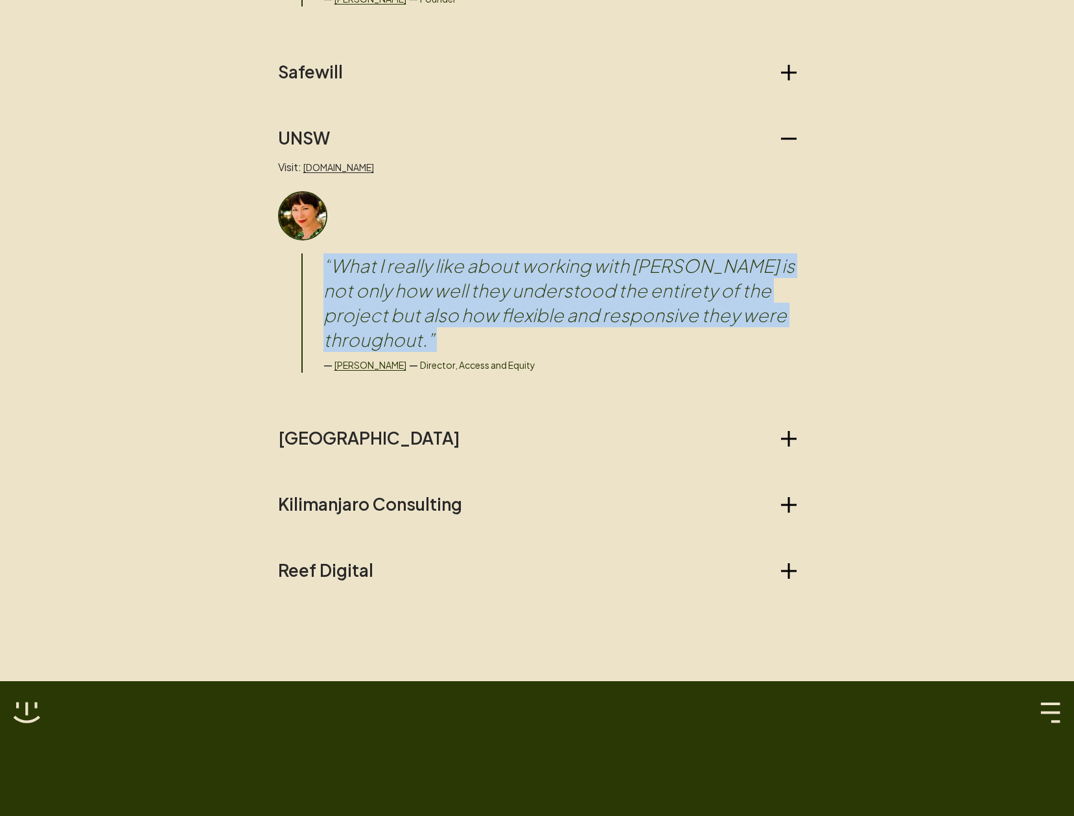
click at [689, 316] on blockquote "“ What I really like about working with Picket is not only how well they unders…" at bounding box center [559, 302] width 473 height 99
click at [774, 325] on blockquote "“ What I really like about working with Picket is not only how well they unders…" at bounding box center [559, 302] width 473 height 99
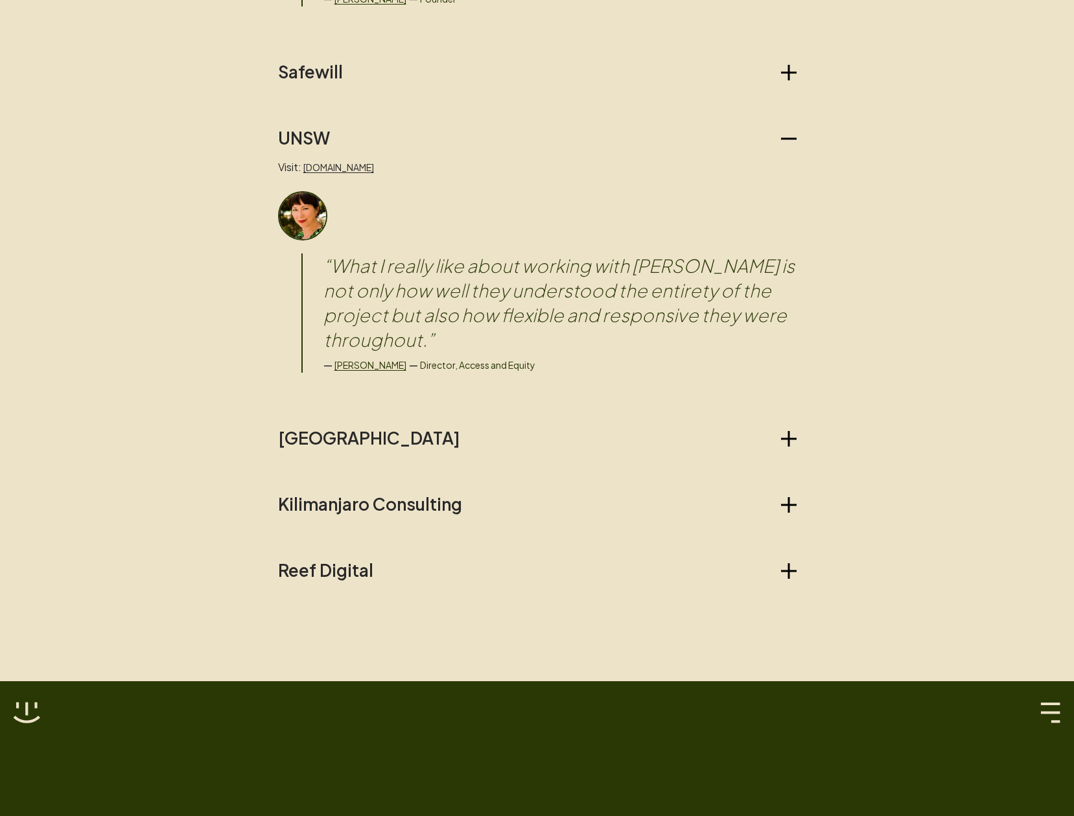
click at [577, 303] on blockquote "“ What I really like about working with Picket is not only how well they unders…" at bounding box center [559, 302] width 473 height 99
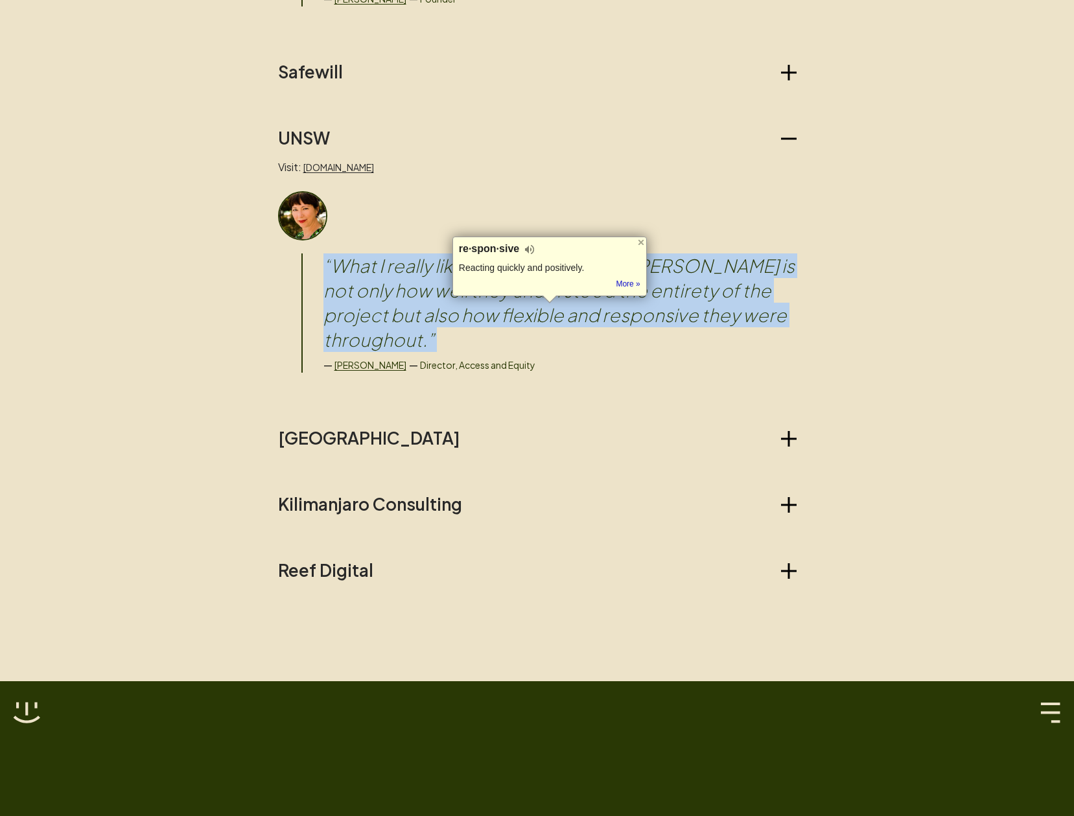
click at [577, 303] on blockquote "“ What I really like about working with Picket is not only how well they unders…" at bounding box center [559, 302] width 473 height 99
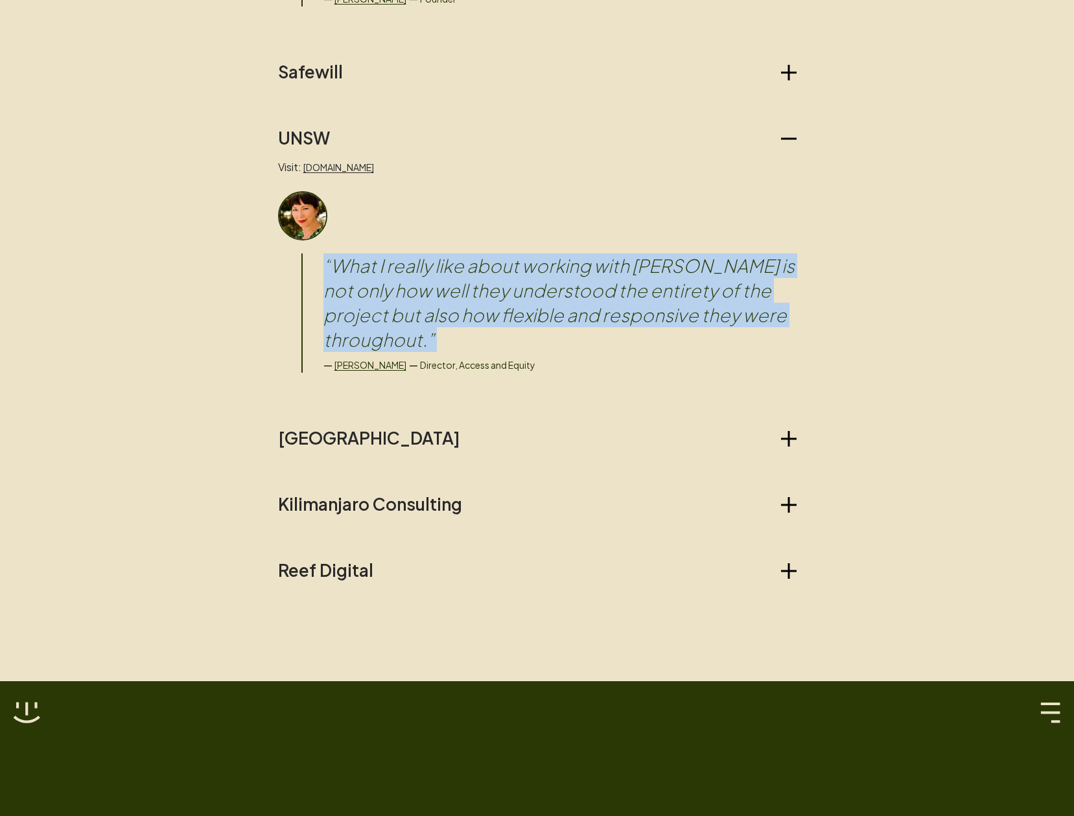
copy blockquote "“ What I really like about working with Picket is not only how well they unders…"
